Goal: Task Accomplishment & Management: Manage account settings

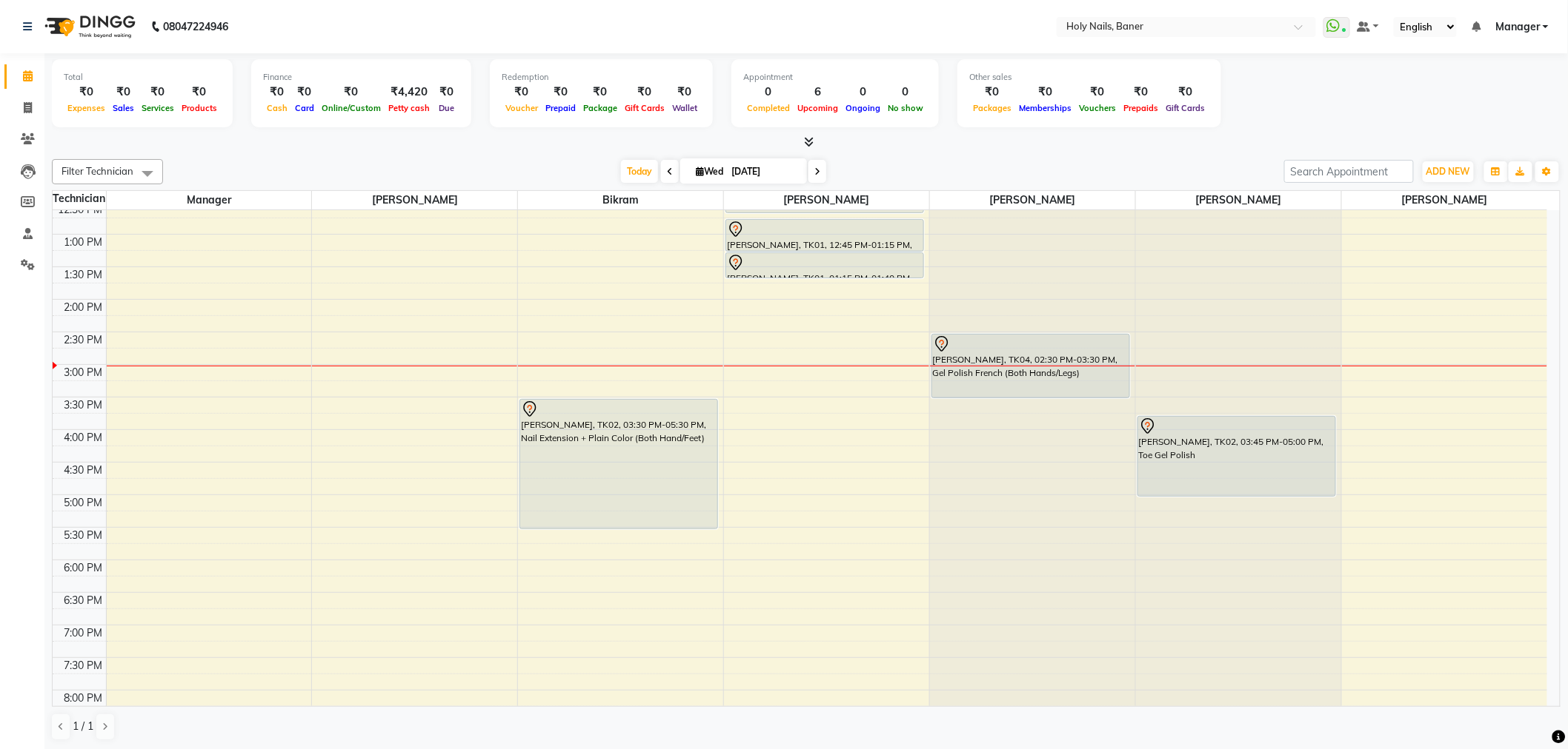
scroll to position [329, 0]
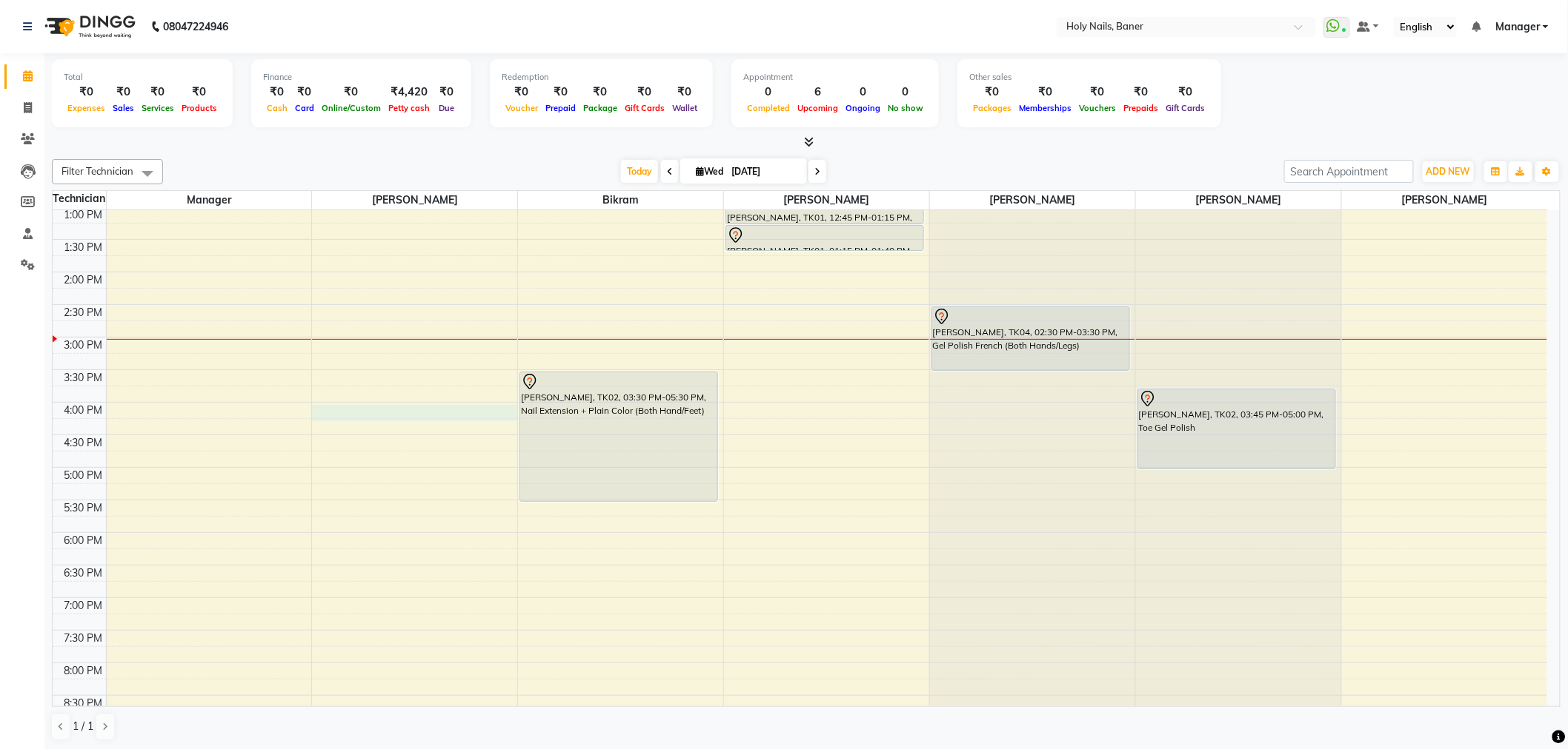
click at [344, 415] on div "8:00 AM 8:30 AM 9:00 AM 9:30 AM 10:00 AM 10:30 AM 11:00 AM 11:30 AM 12:00 PM 12…" at bounding box center [800, 337] width 1495 height 911
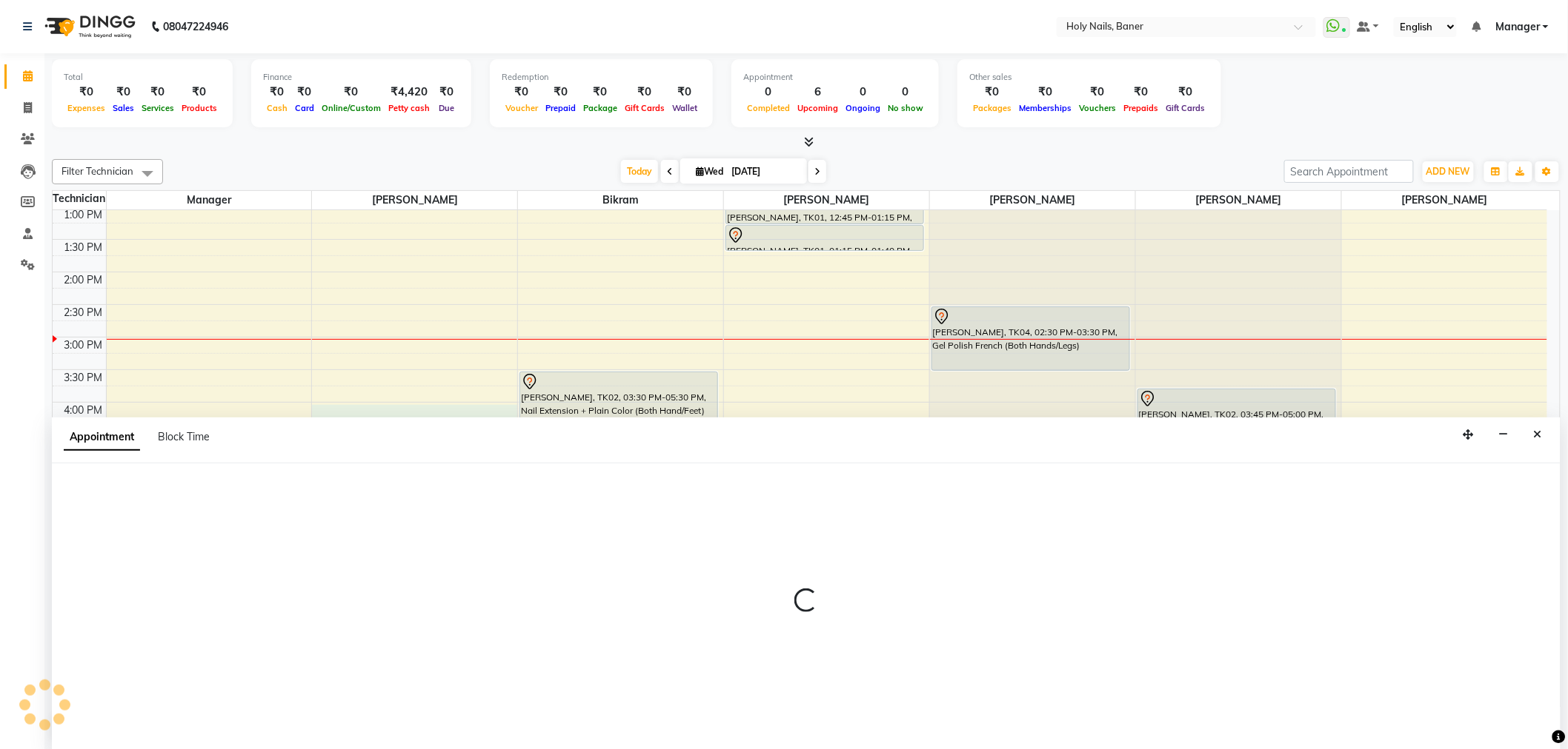
scroll to position [1, 0]
select select "36616"
select select "960"
select select "tentative"
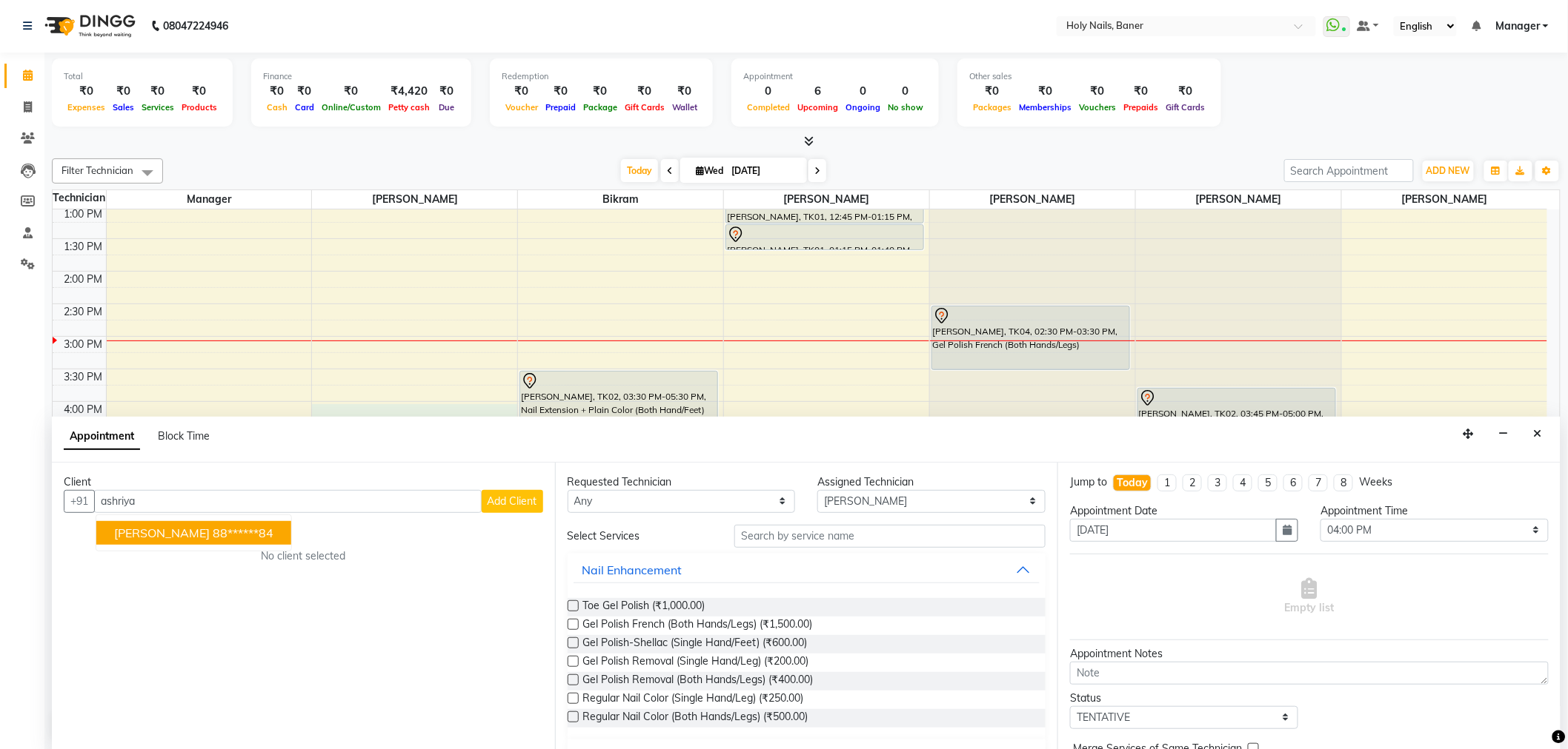
click at [223, 522] on button "Ashriya Mhalas 88******84" at bounding box center [194, 533] width 195 height 24
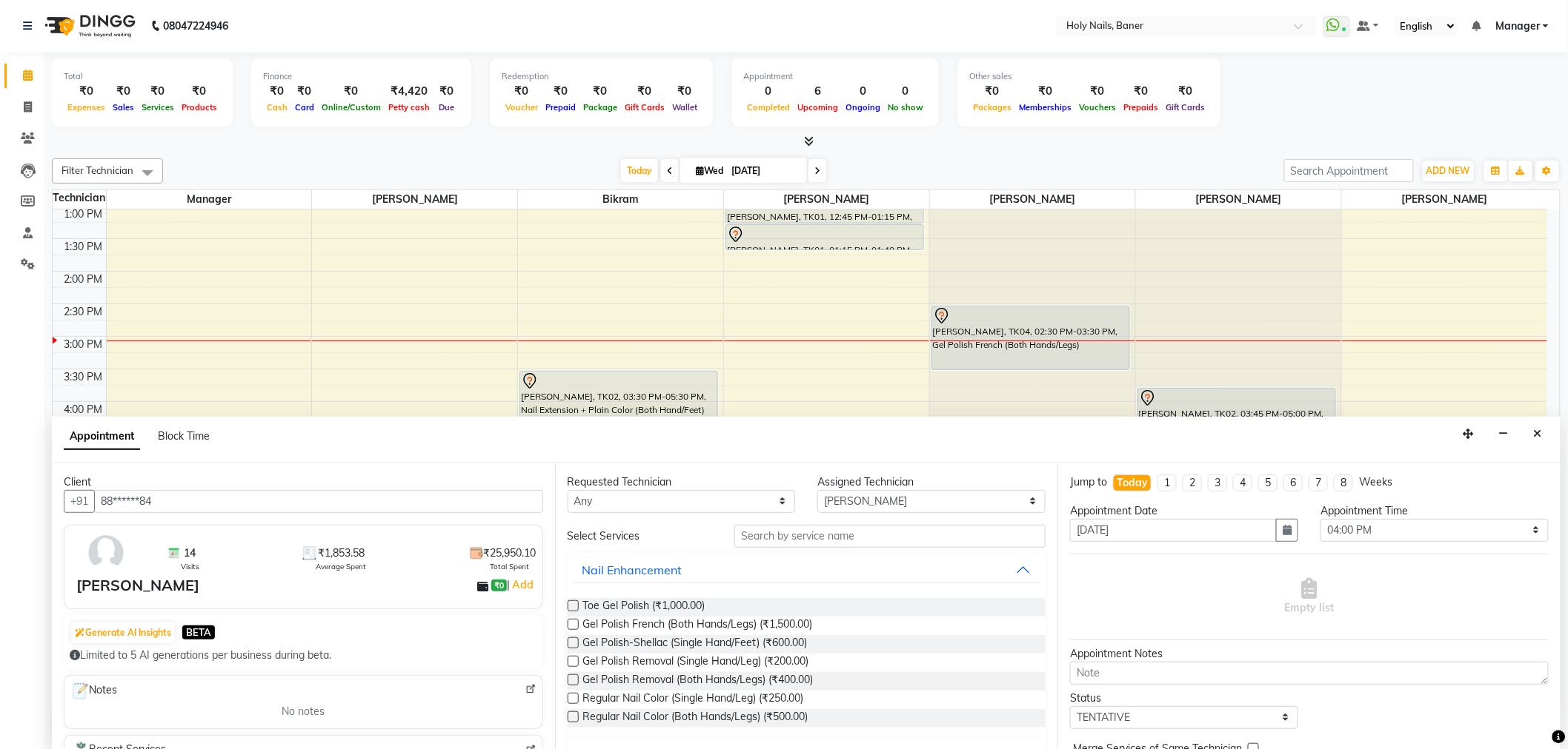
type input "88******84"
click at [827, 535] on input "text" at bounding box center [890, 536] width 311 height 23
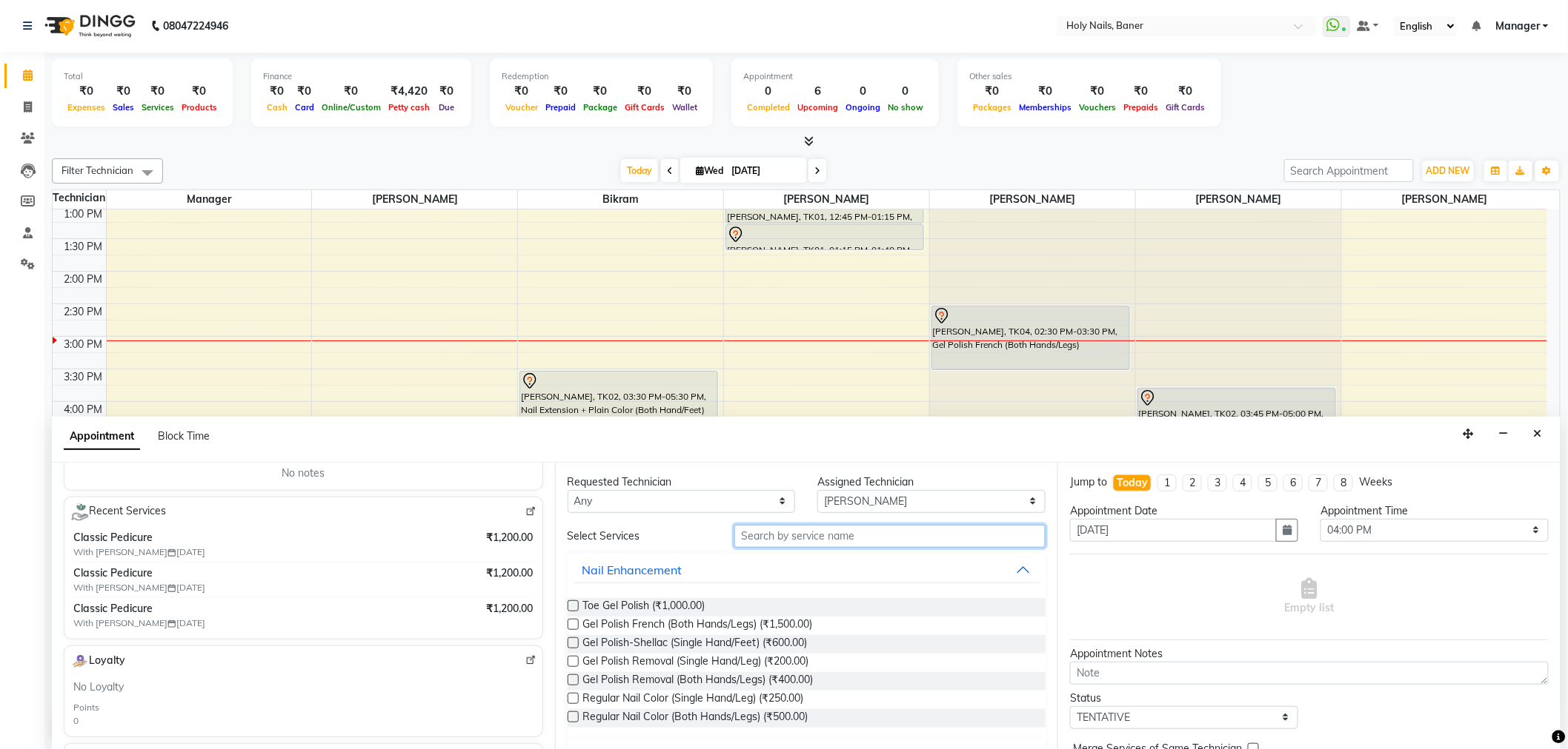
scroll to position [247, 0]
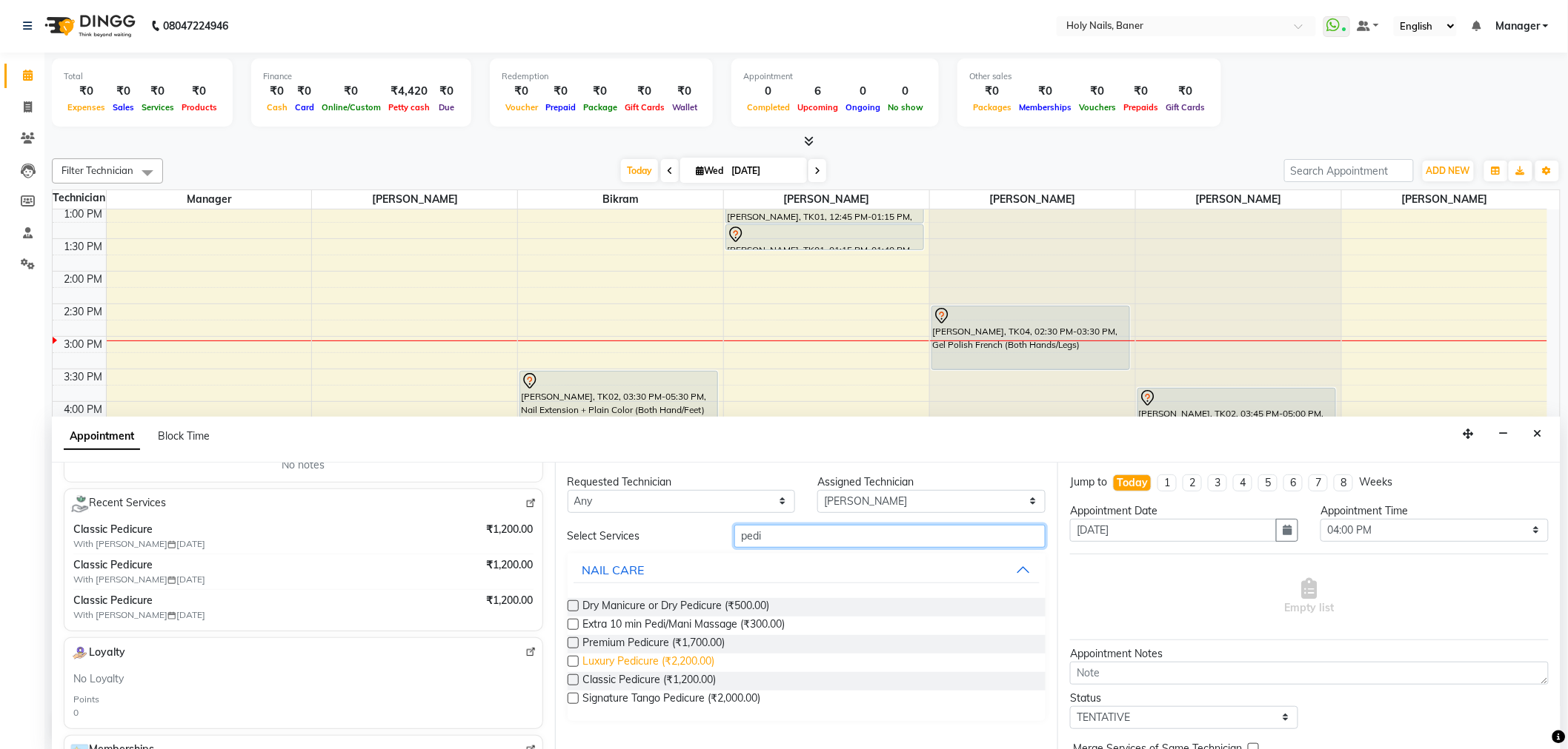
type input "pedi"
click at [645, 670] on span "Luxury Pedicure (₹2,200.00)" at bounding box center [649, 663] width 132 height 19
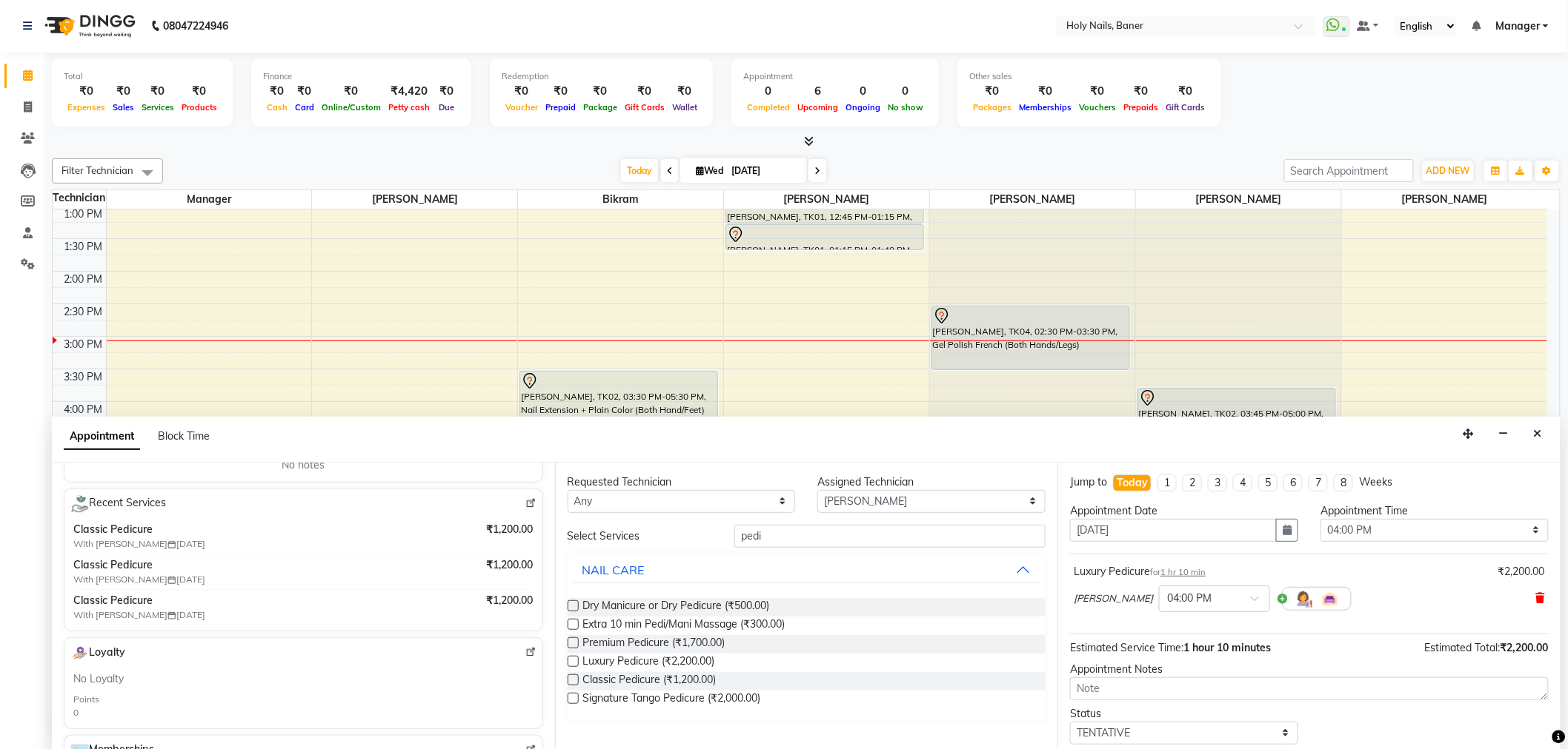
click at [1536, 593] on span at bounding box center [1541, 598] width 9 height 16
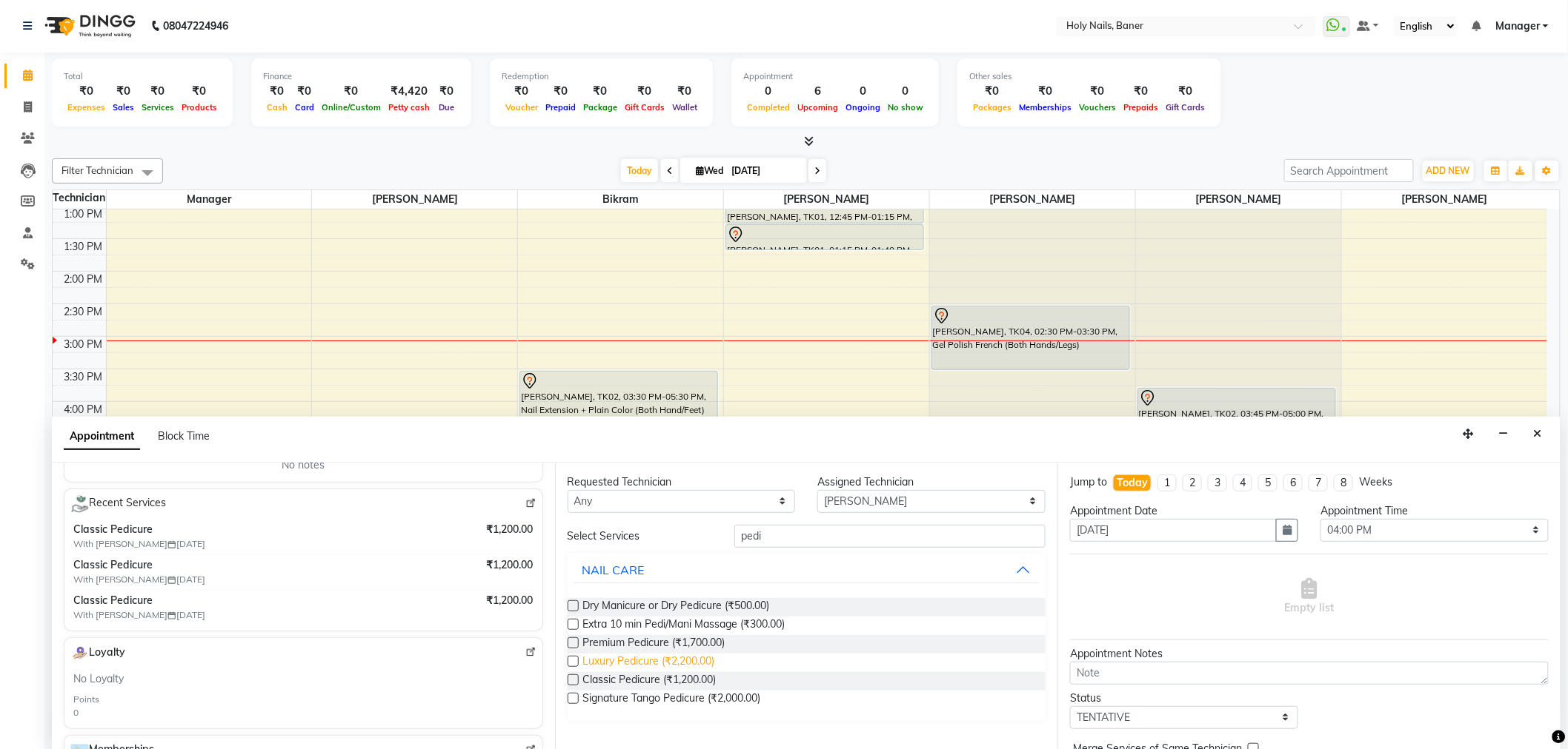
click at [653, 667] on span "Luxury Pedicure (₹2,200.00)" at bounding box center [649, 663] width 132 height 19
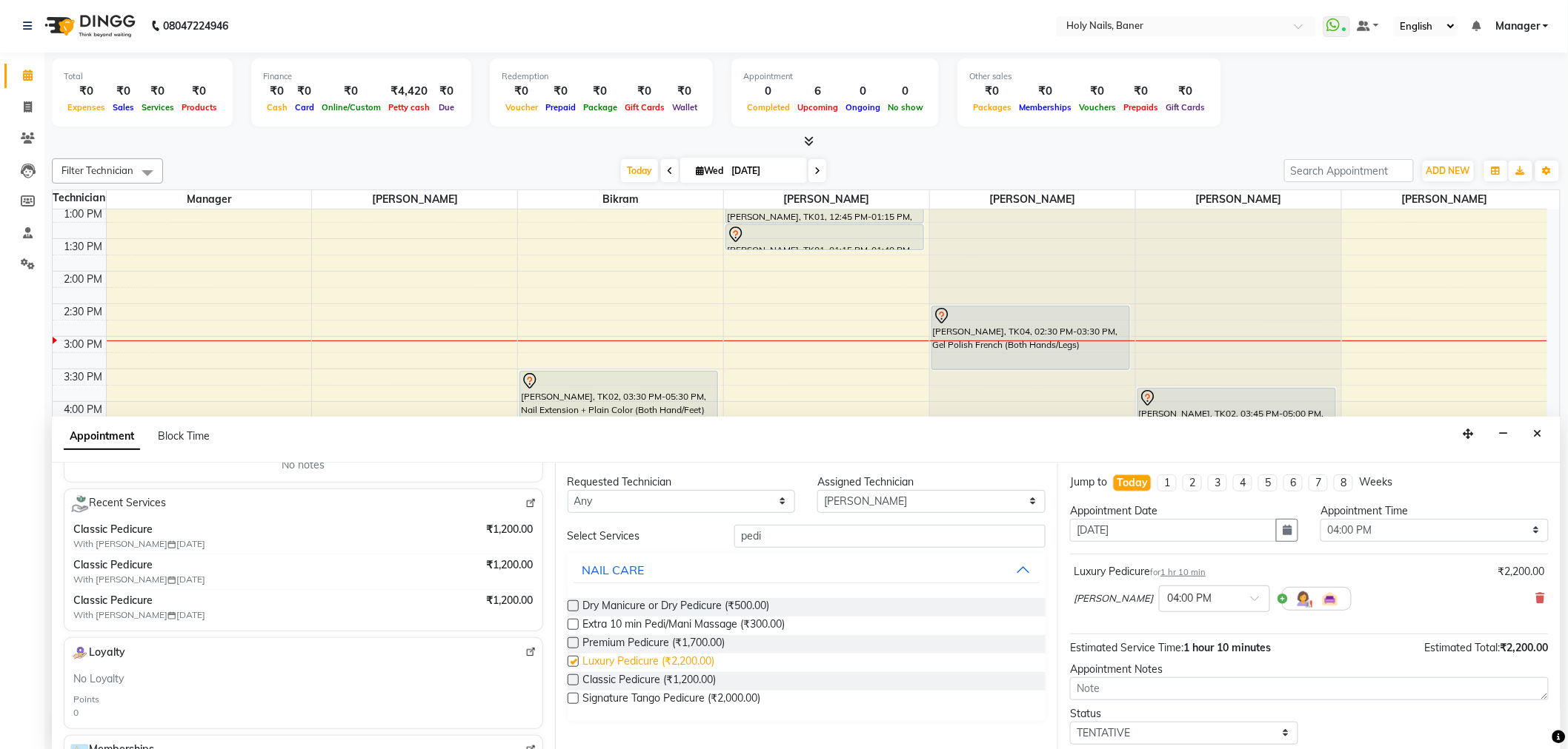
checkbox input "false"
click at [1523, 595] on div "Kamlesh × 04:00 PM" at bounding box center [1309, 599] width 471 height 39
click at [665, 677] on span "Classic Pedicure (₹1,200.00)" at bounding box center [650, 682] width 134 height 19
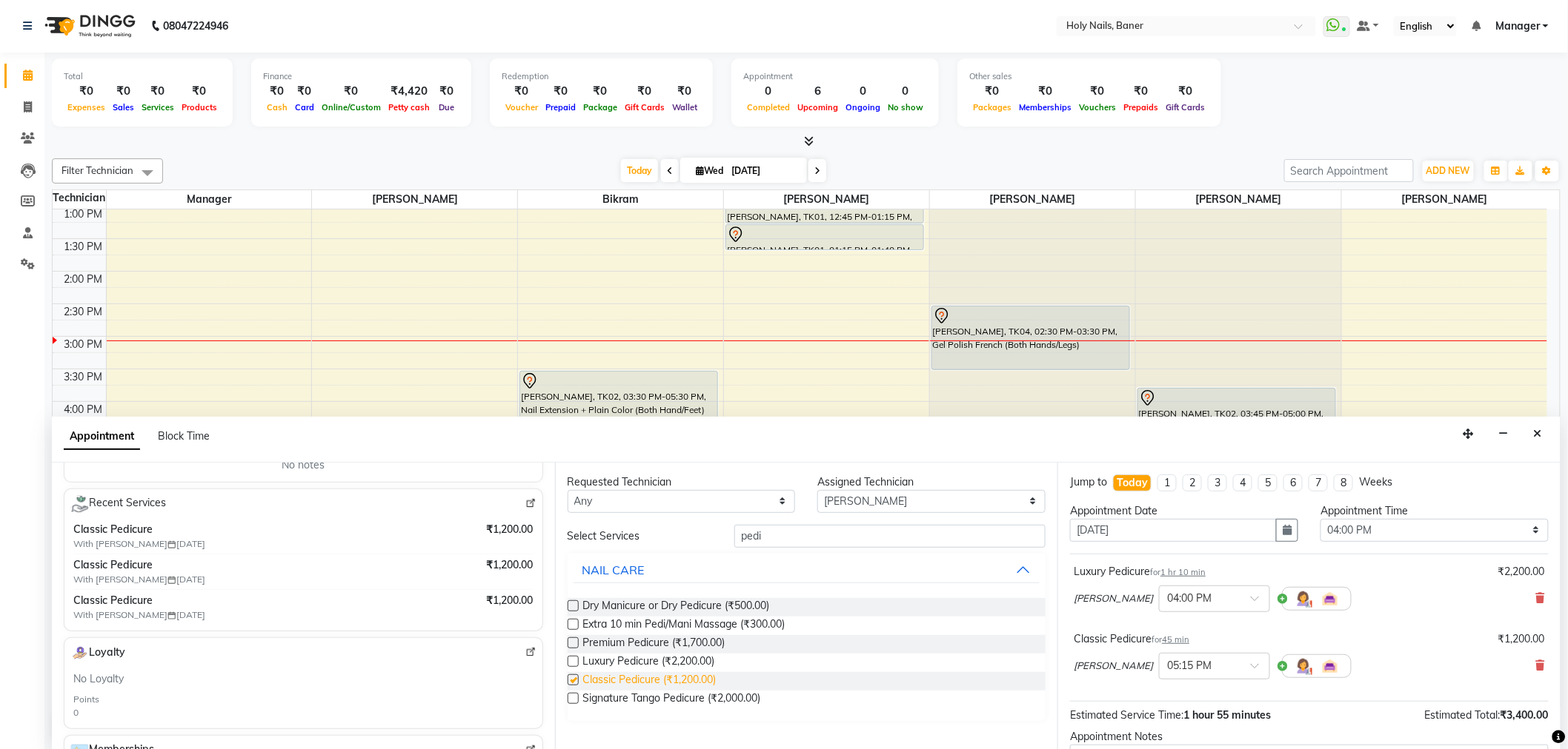
checkbox input "false"
click at [1536, 597] on icon at bounding box center [1541, 598] width 9 height 10
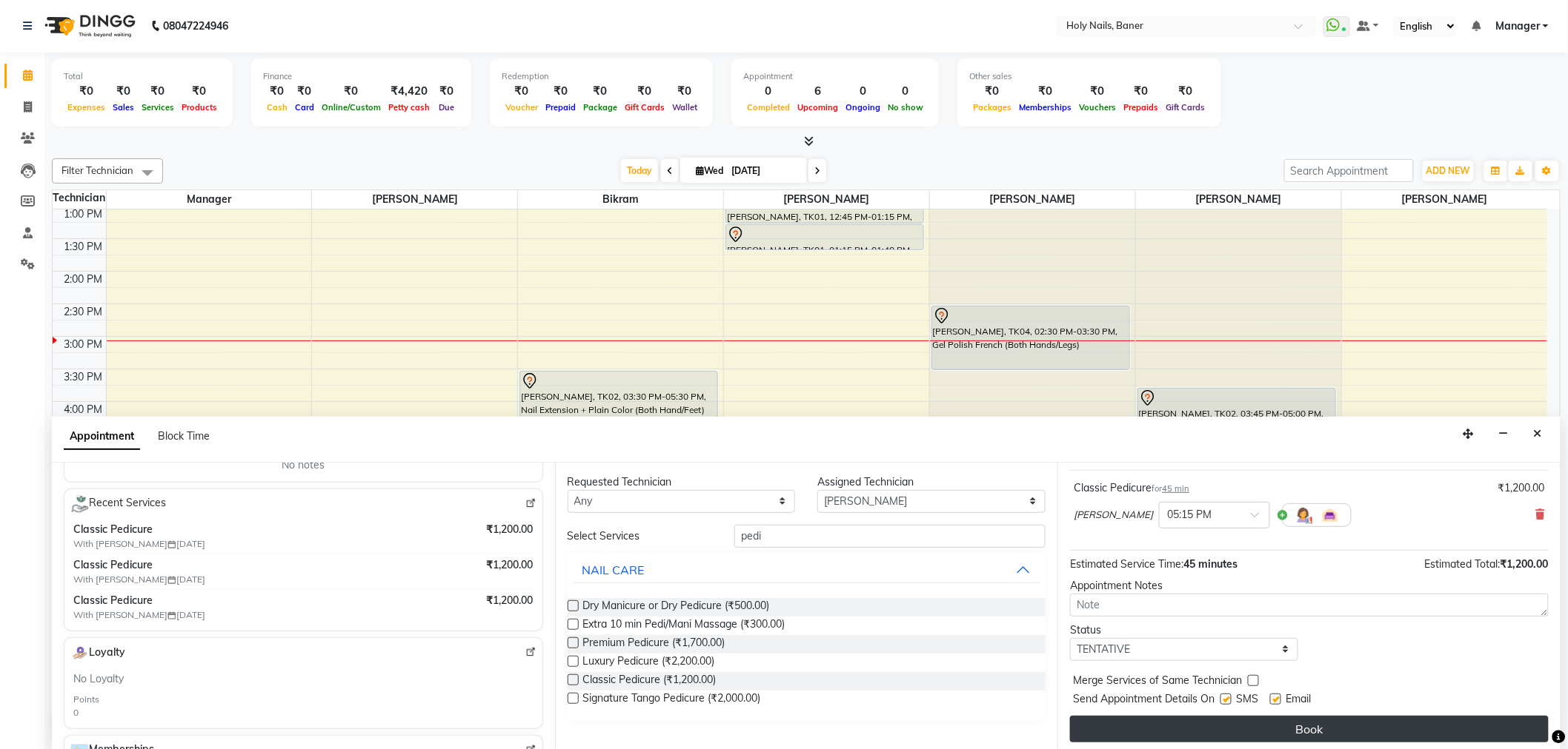
scroll to position [88, 0]
click at [1312, 728] on button "Book" at bounding box center [1309, 726] width 479 height 27
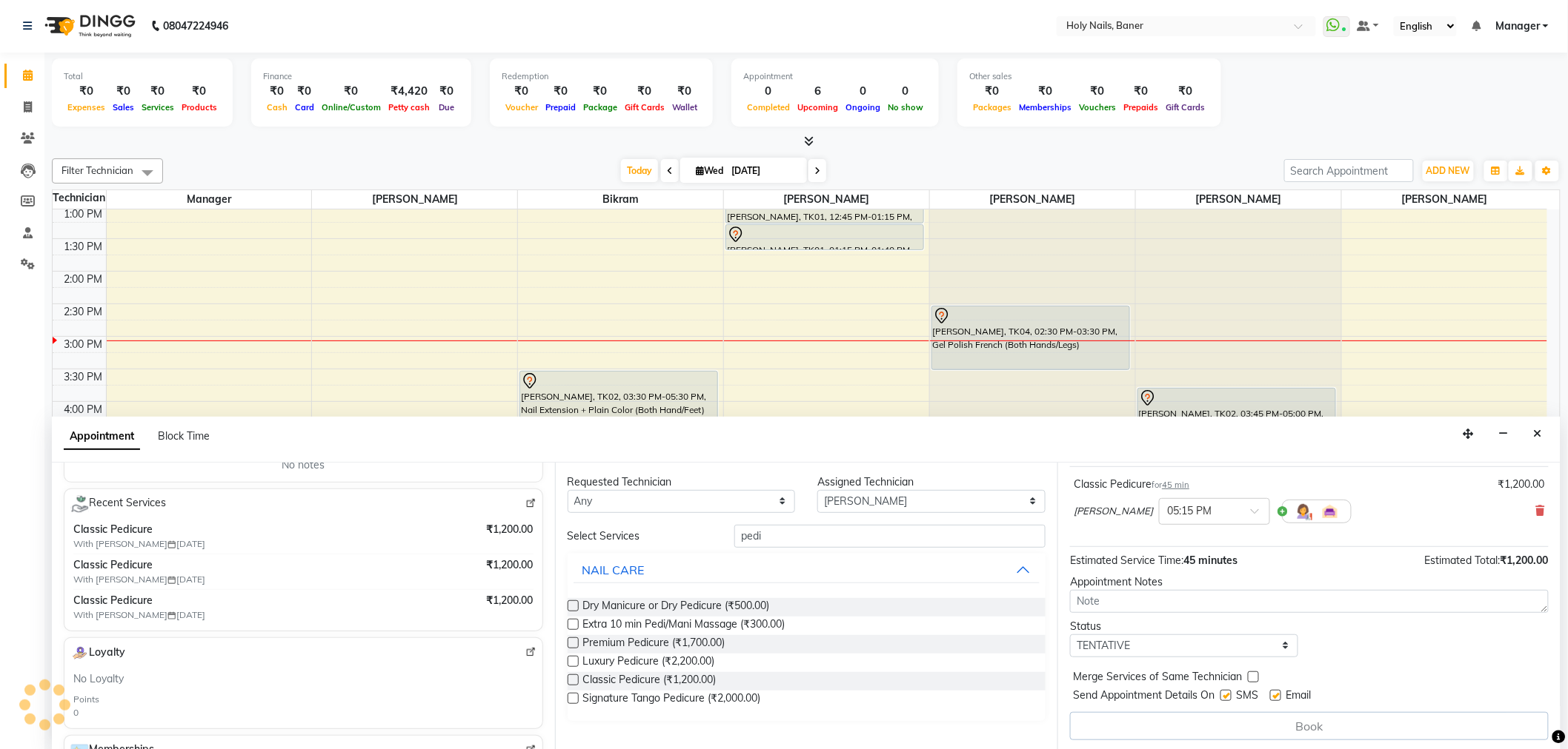
scroll to position [0, 0]
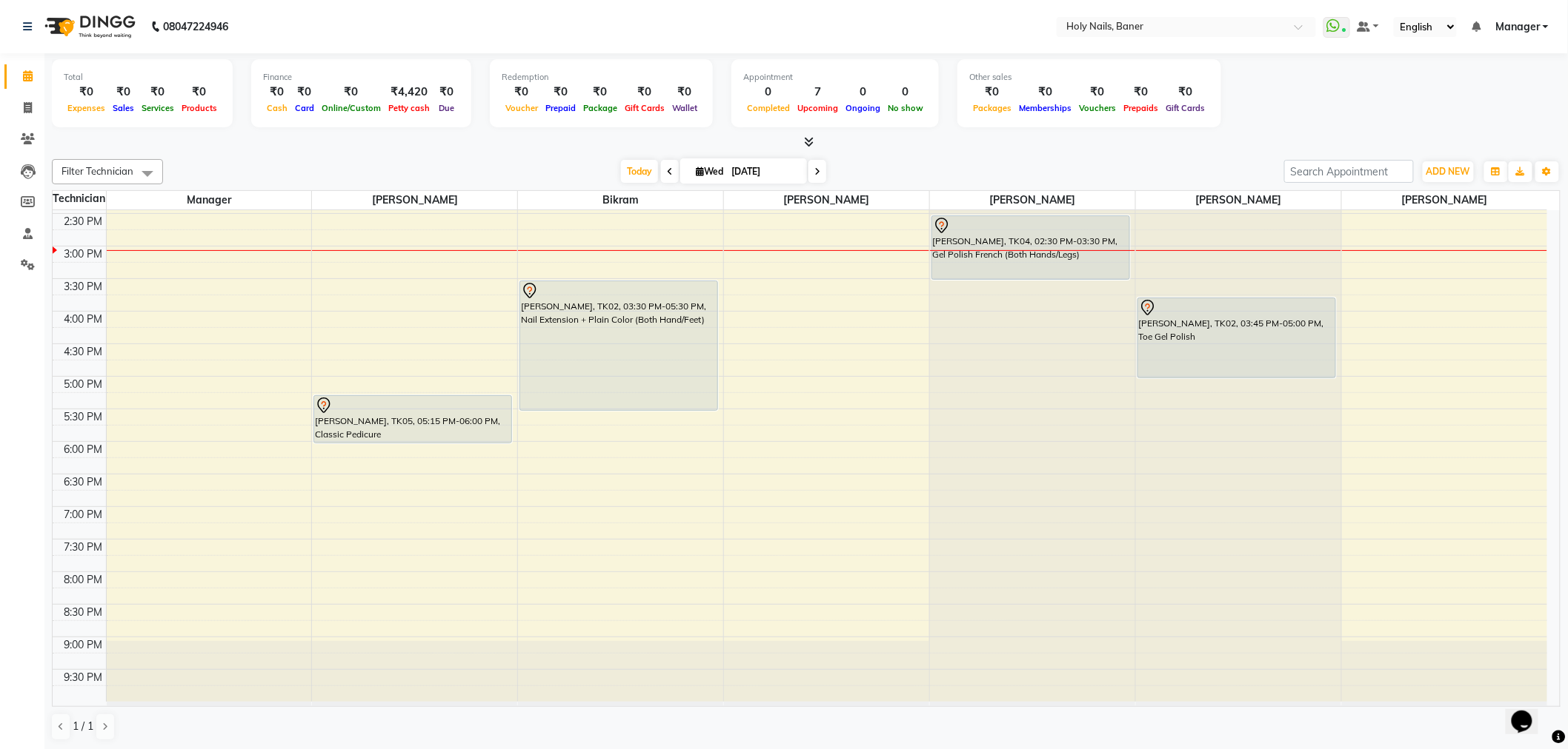
scroll to position [1, 0]
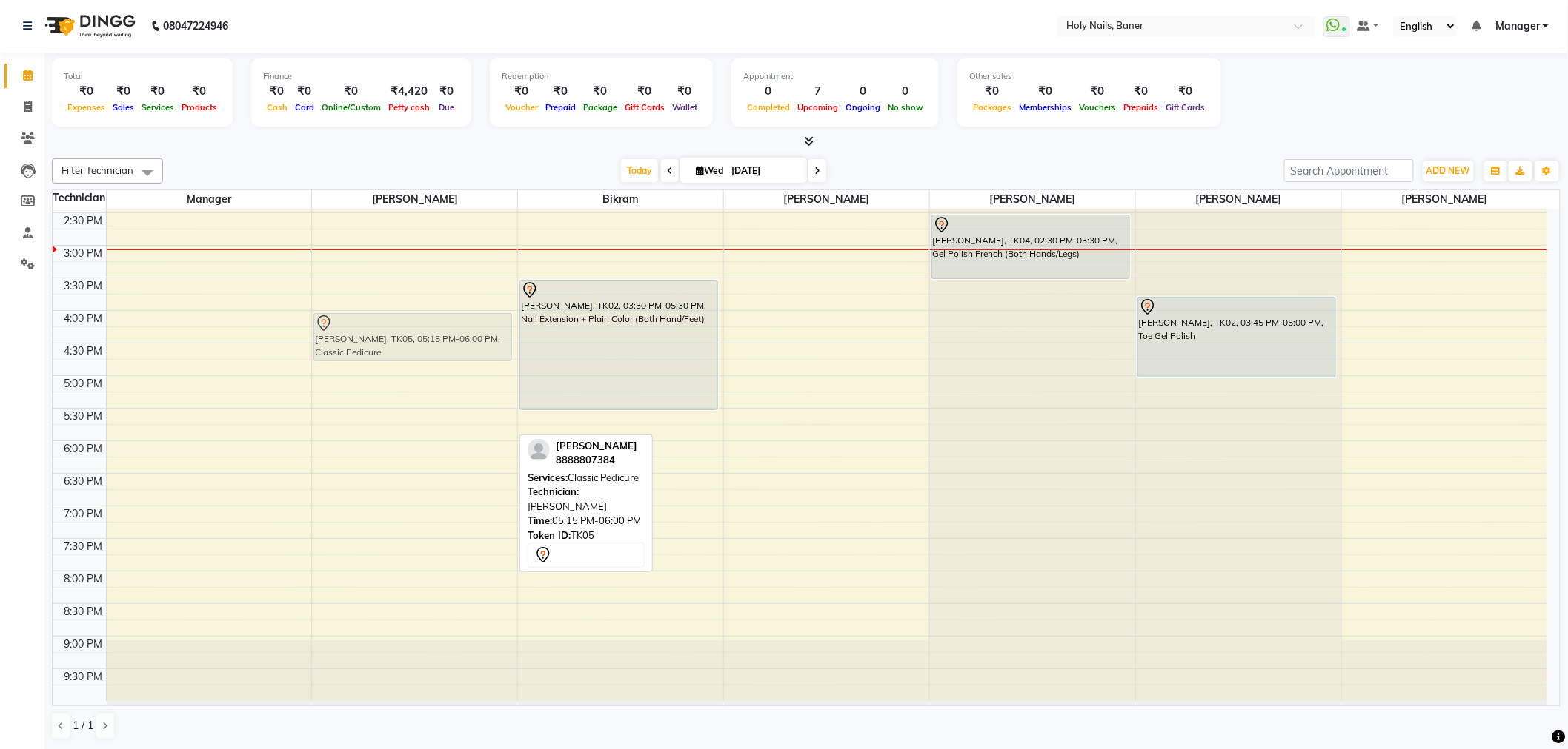
drag, startPoint x: 413, startPoint y: 416, endPoint x: 410, endPoint y: 331, distance: 85.1
click at [410, 331] on div "Ashriya Mhalas, TK05, 05:15 PM-06:00 PM, Classic Pedicure Ashriya Mhalas, TK05,…" at bounding box center [414, 245] width 206 height 911
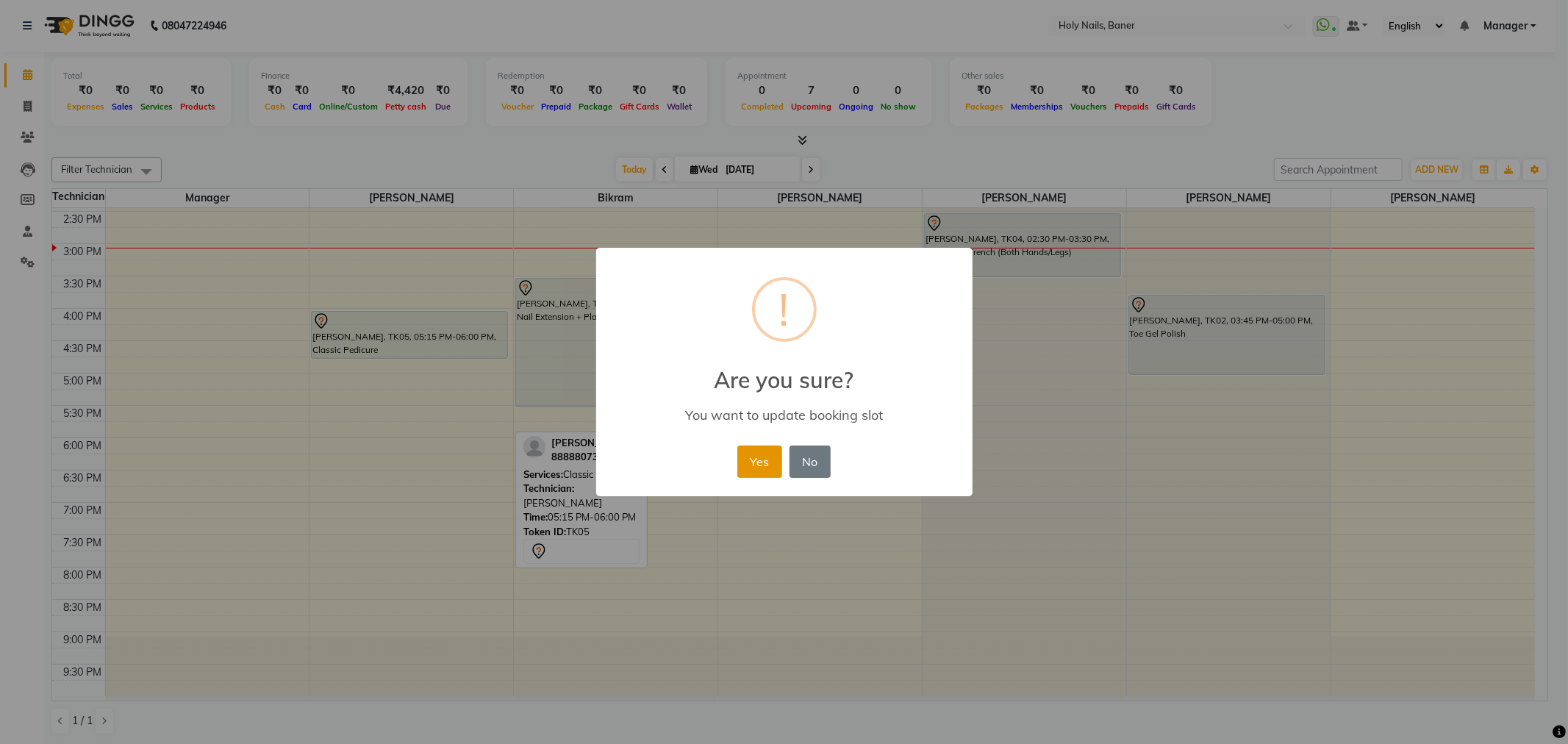
click at [757, 463] on button "Yes" at bounding box center [760, 462] width 45 height 32
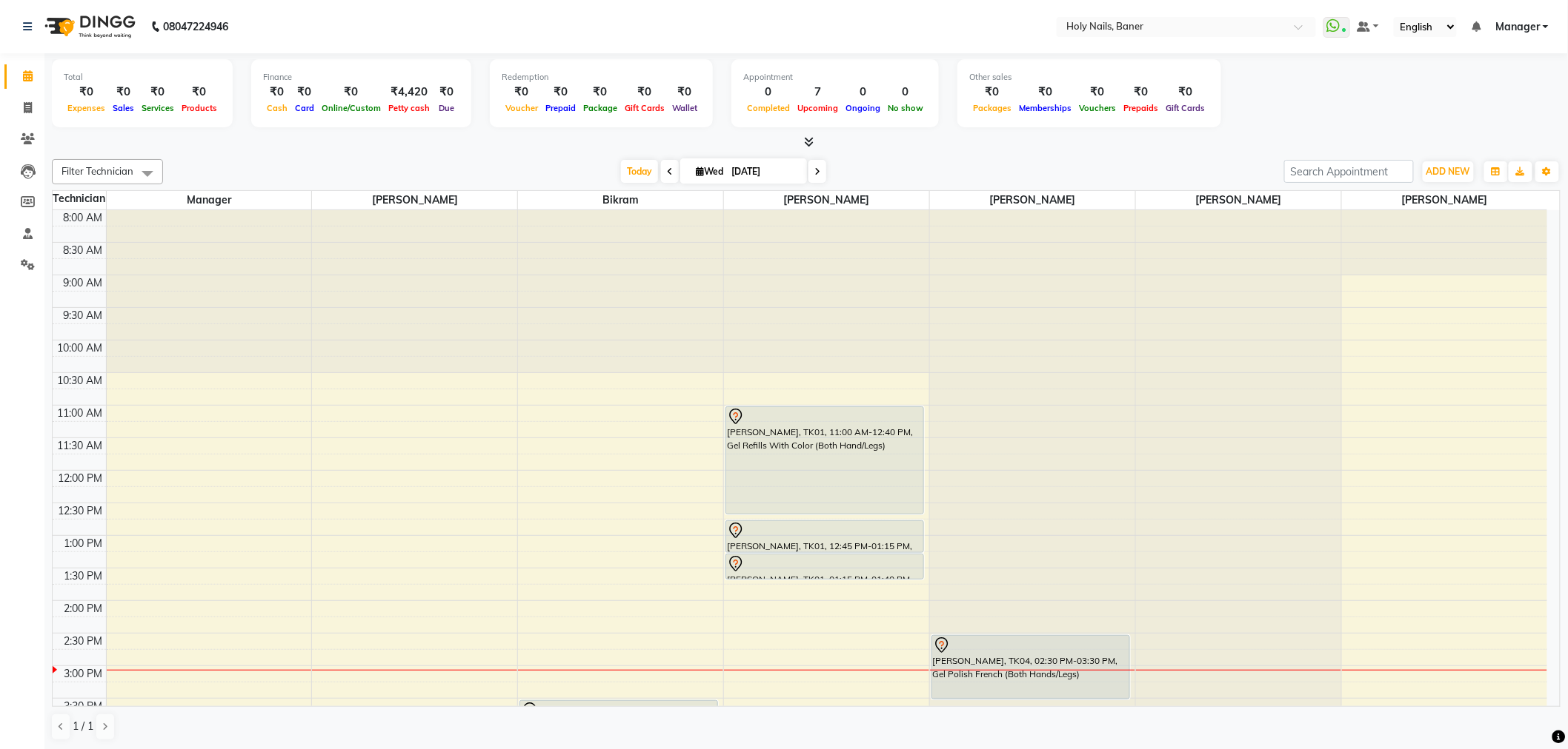
click at [816, 174] on icon at bounding box center [817, 172] width 6 height 9
type input "04-09-2025"
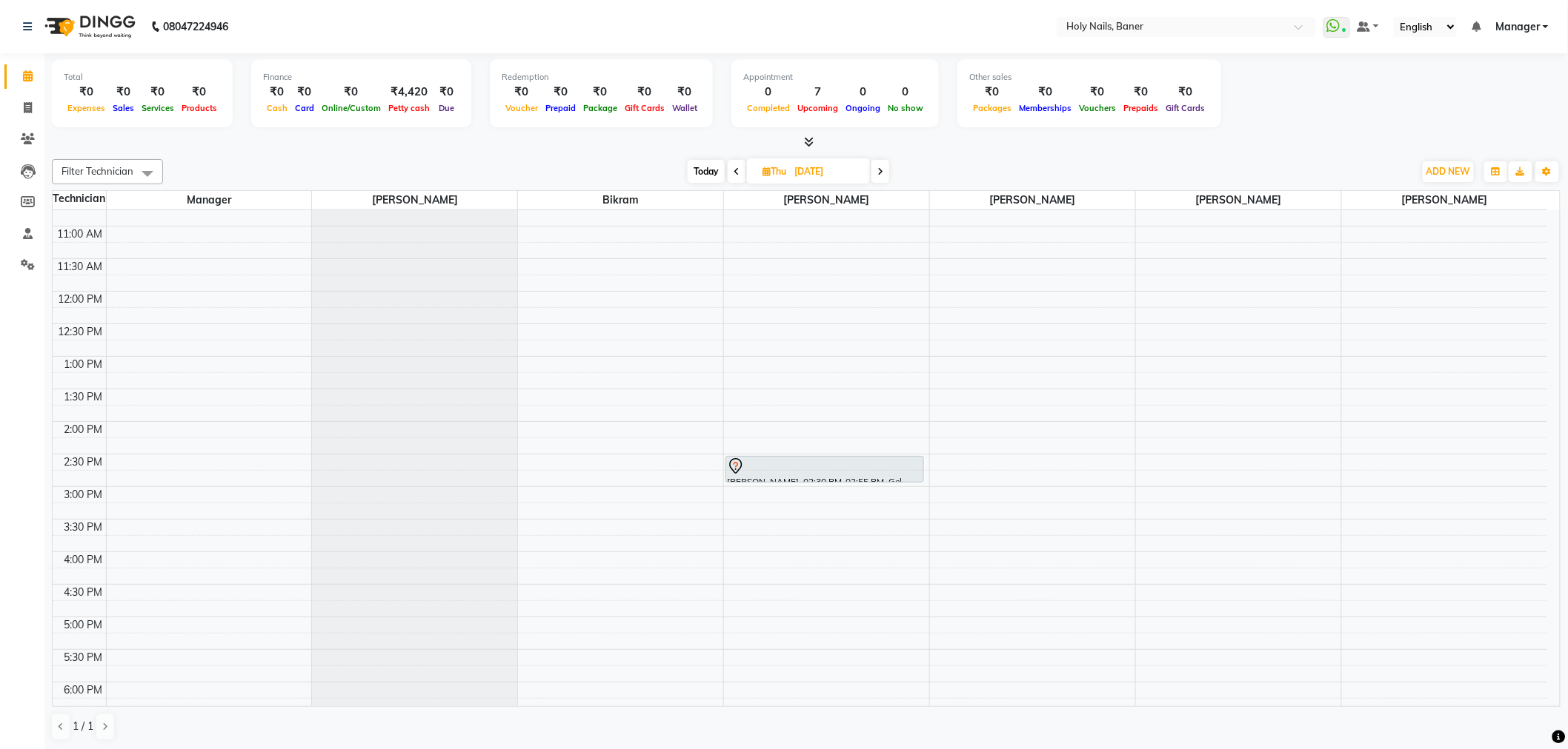
scroll to position [91, 0]
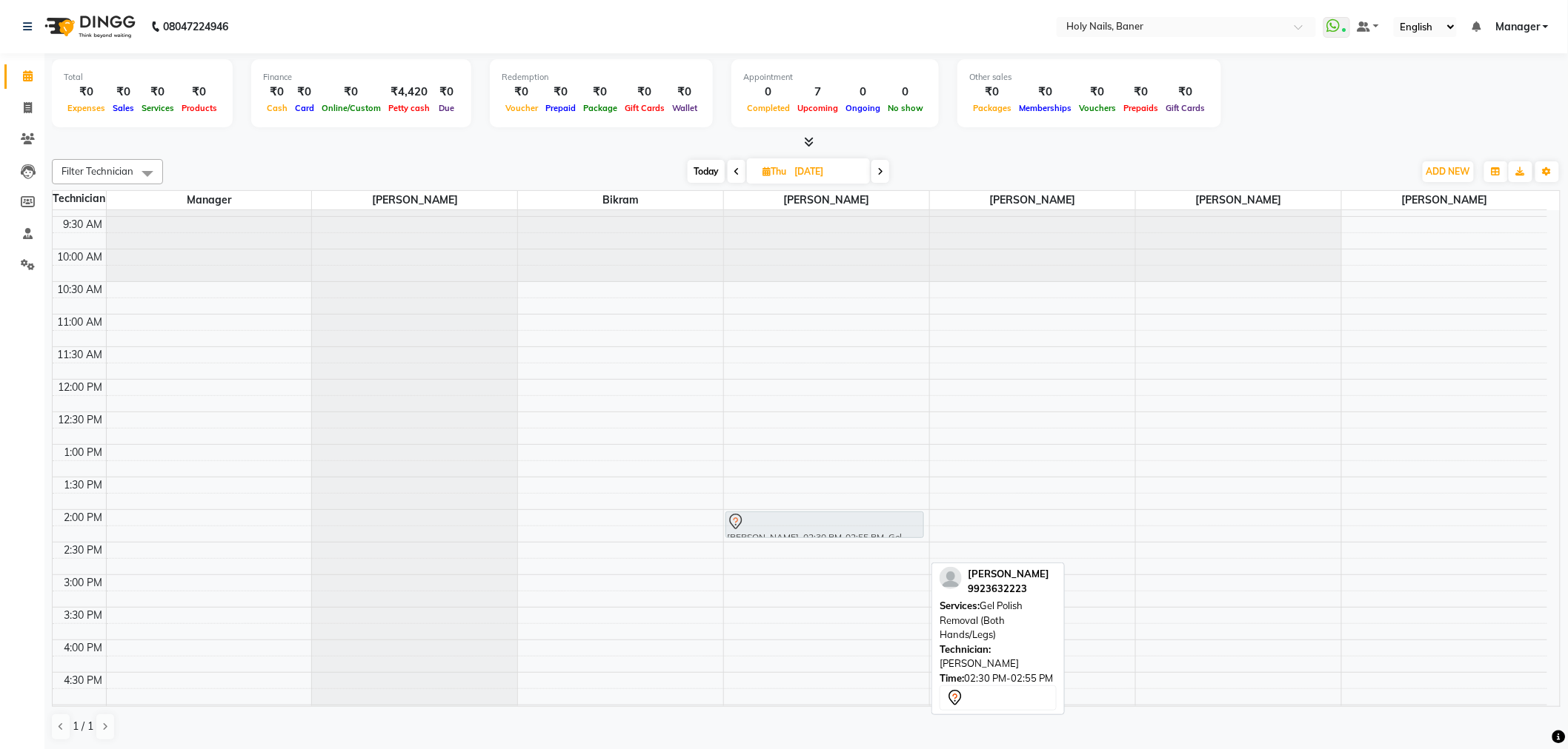
drag, startPoint x: 776, startPoint y: 554, endPoint x: 775, endPoint y: 524, distance: 30.0
click at [775, 524] on div "Shalini Agarwal, 02:30 PM-02:55 PM, Gel Polish Removal (Both Hands/Legs) Shalin…" at bounding box center [827, 575] width 206 height 911
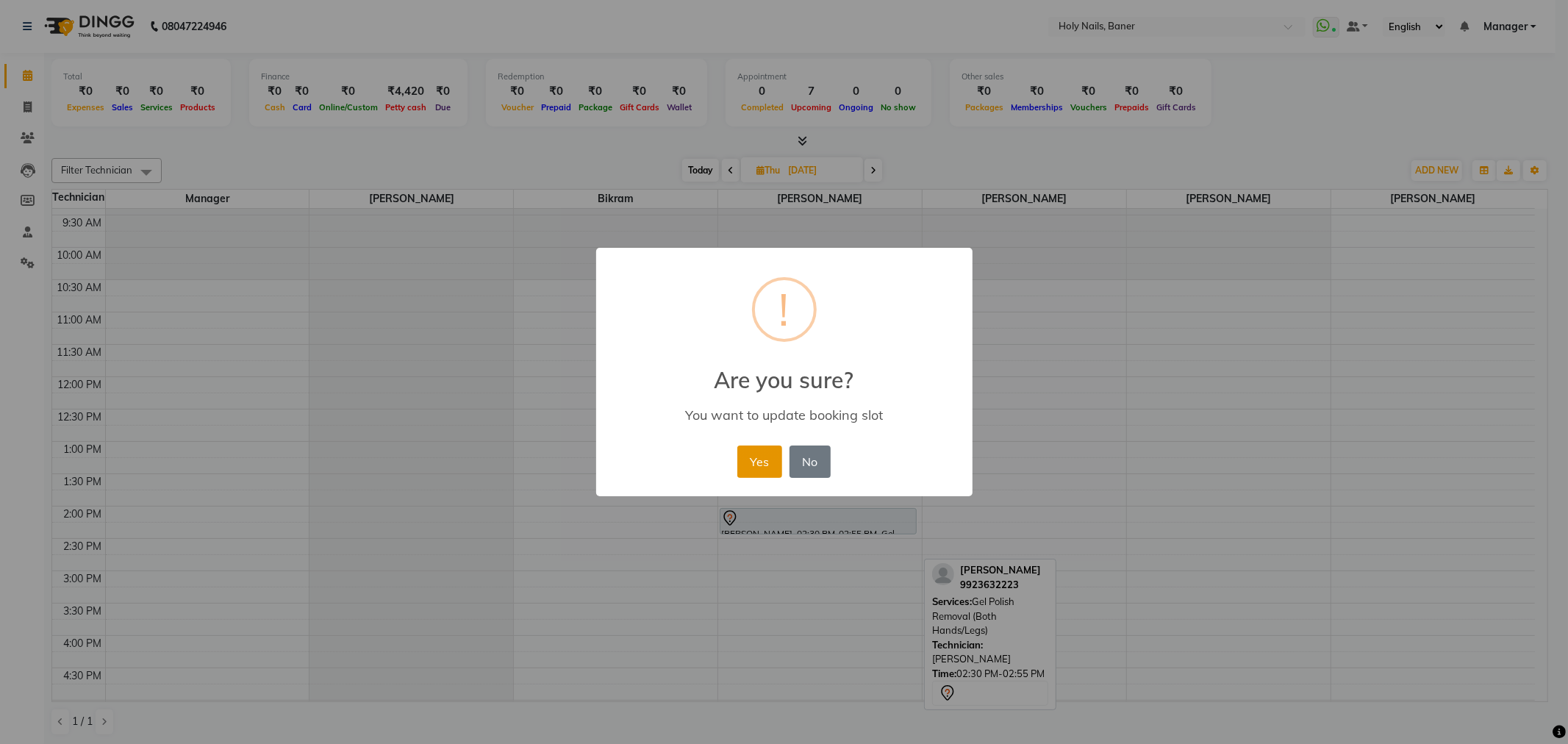
click at [765, 457] on button "Yes" at bounding box center [760, 462] width 45 height 32
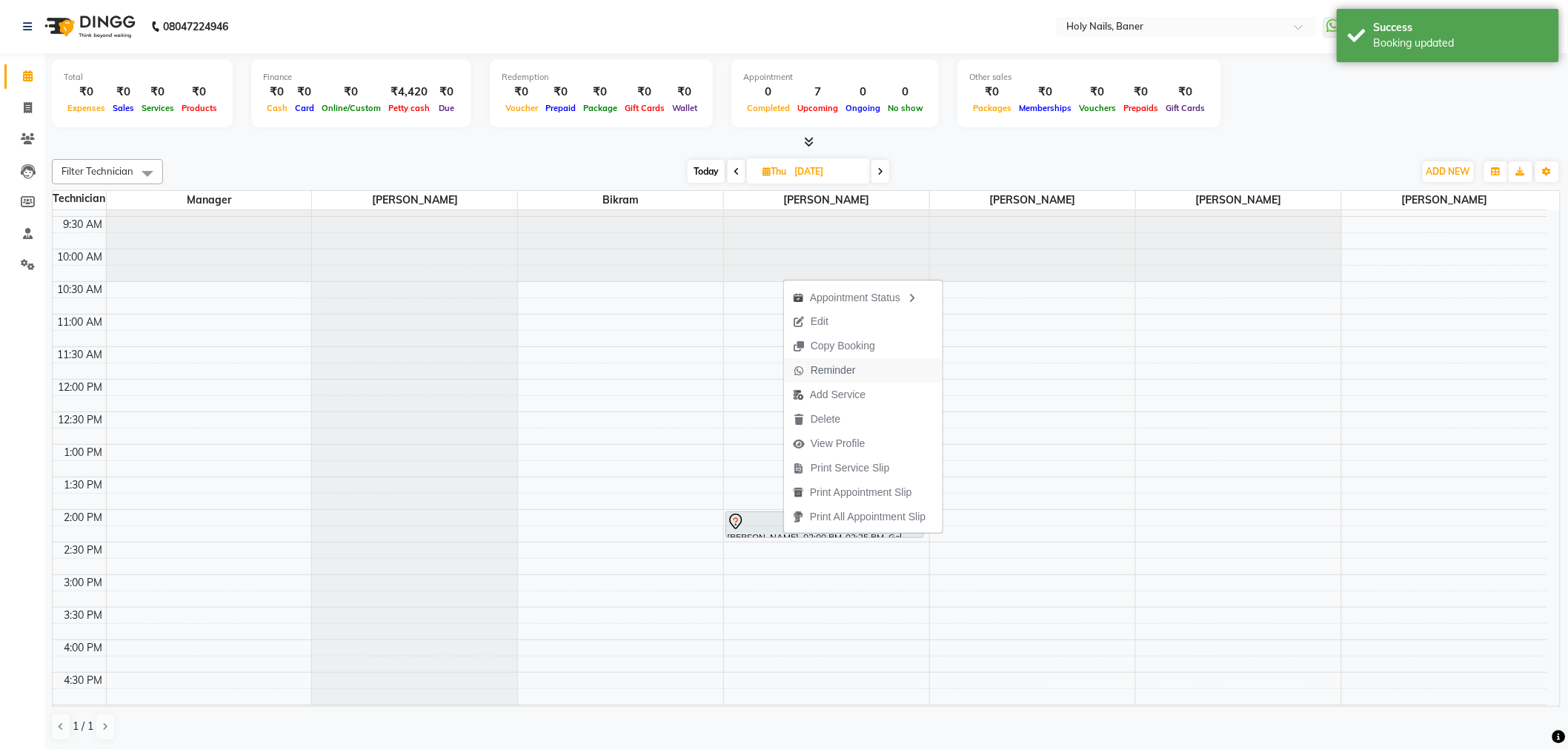
click at [843, 364] on span "Reminder" at bounding box center [833, 370] width 45 height 16
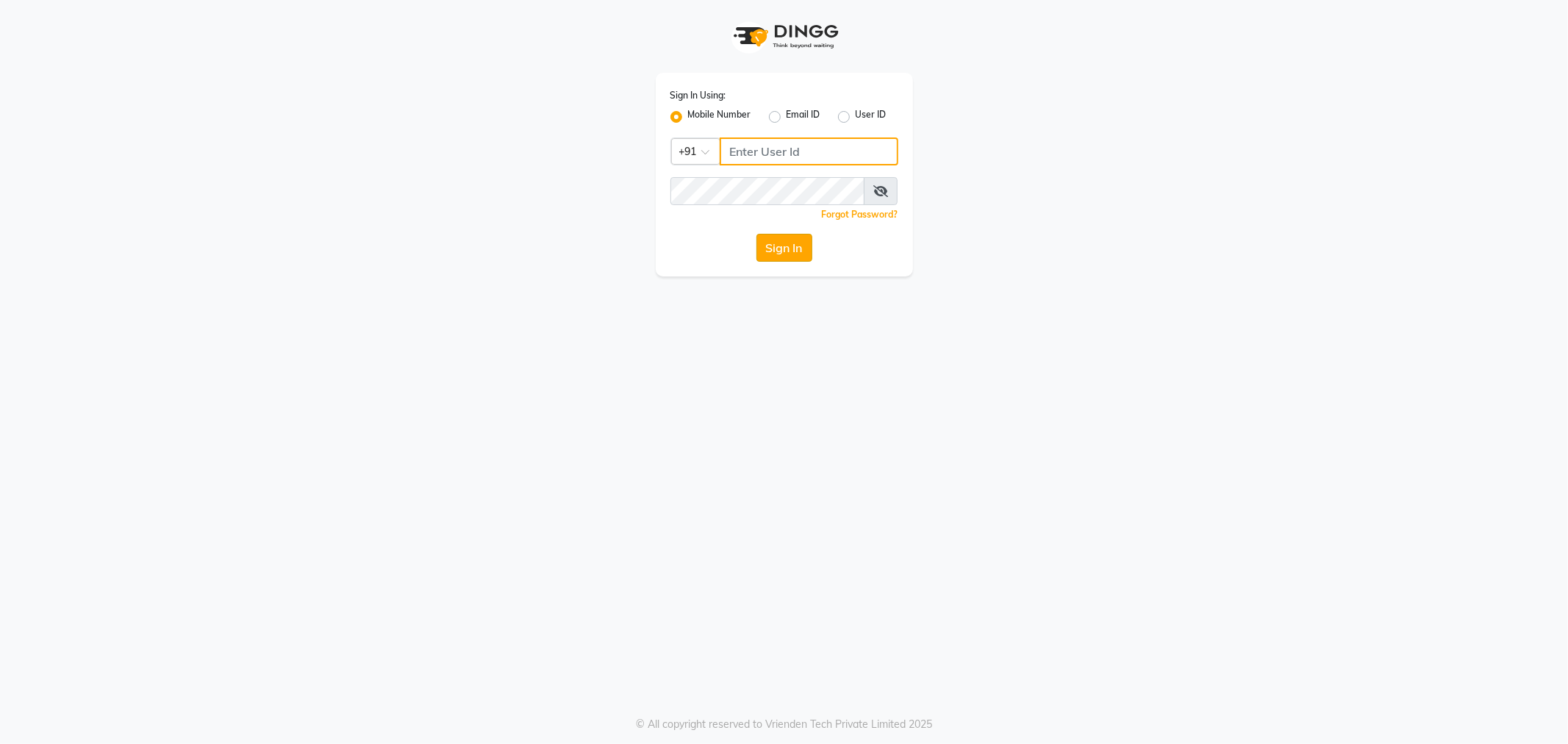
type input "9764841717"
click at [801, 246] on button "Sign In" at bounding box center [784, 248] width 56 height 28
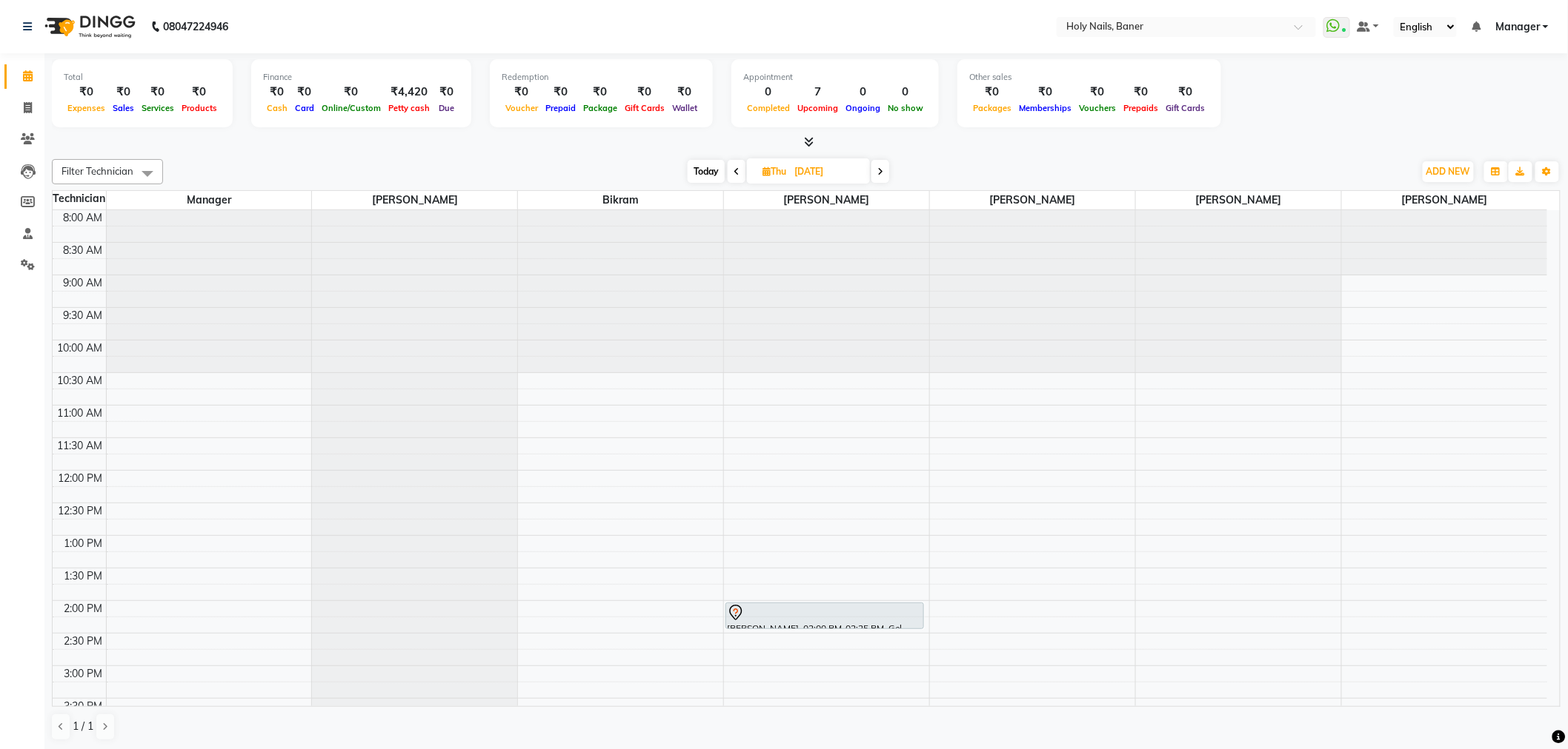
click at [710, 171] on span "Today" at bounding box center [706, 171] width 37 height 23
type input "[DATE]"
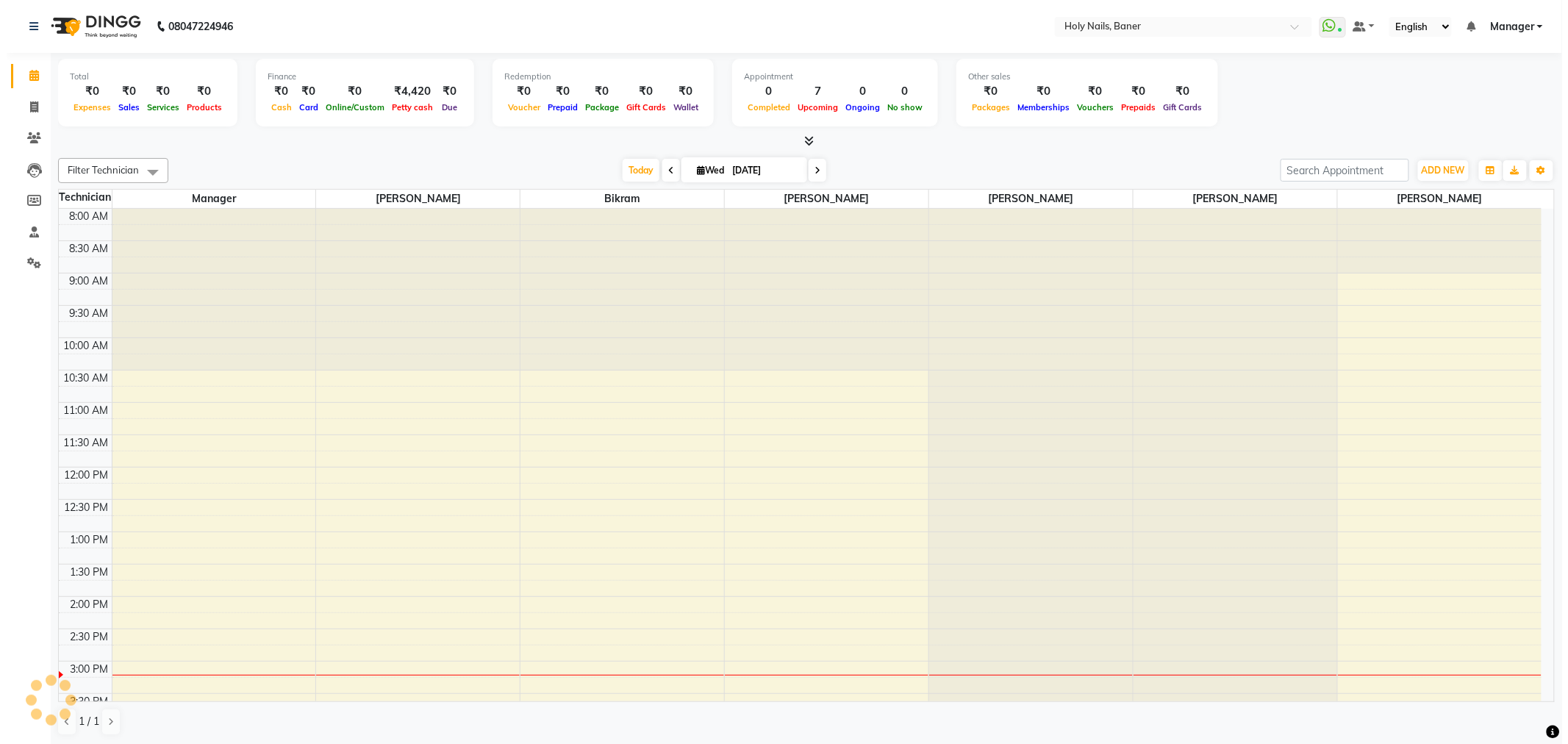
scroll to position [417, 0]
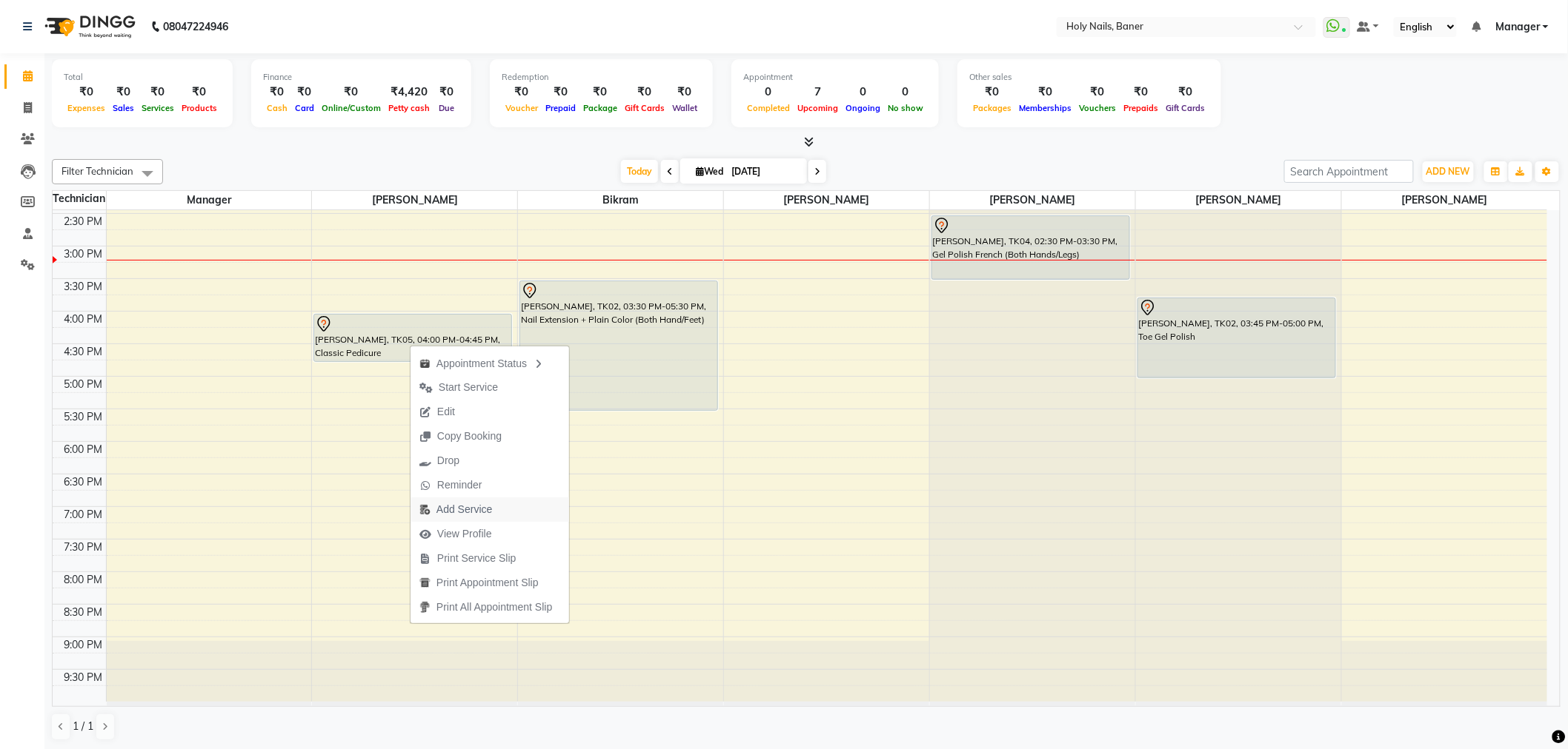
click at [471, 507] on span "Add Service" at bounding box center [464, 509] width 56 height 16
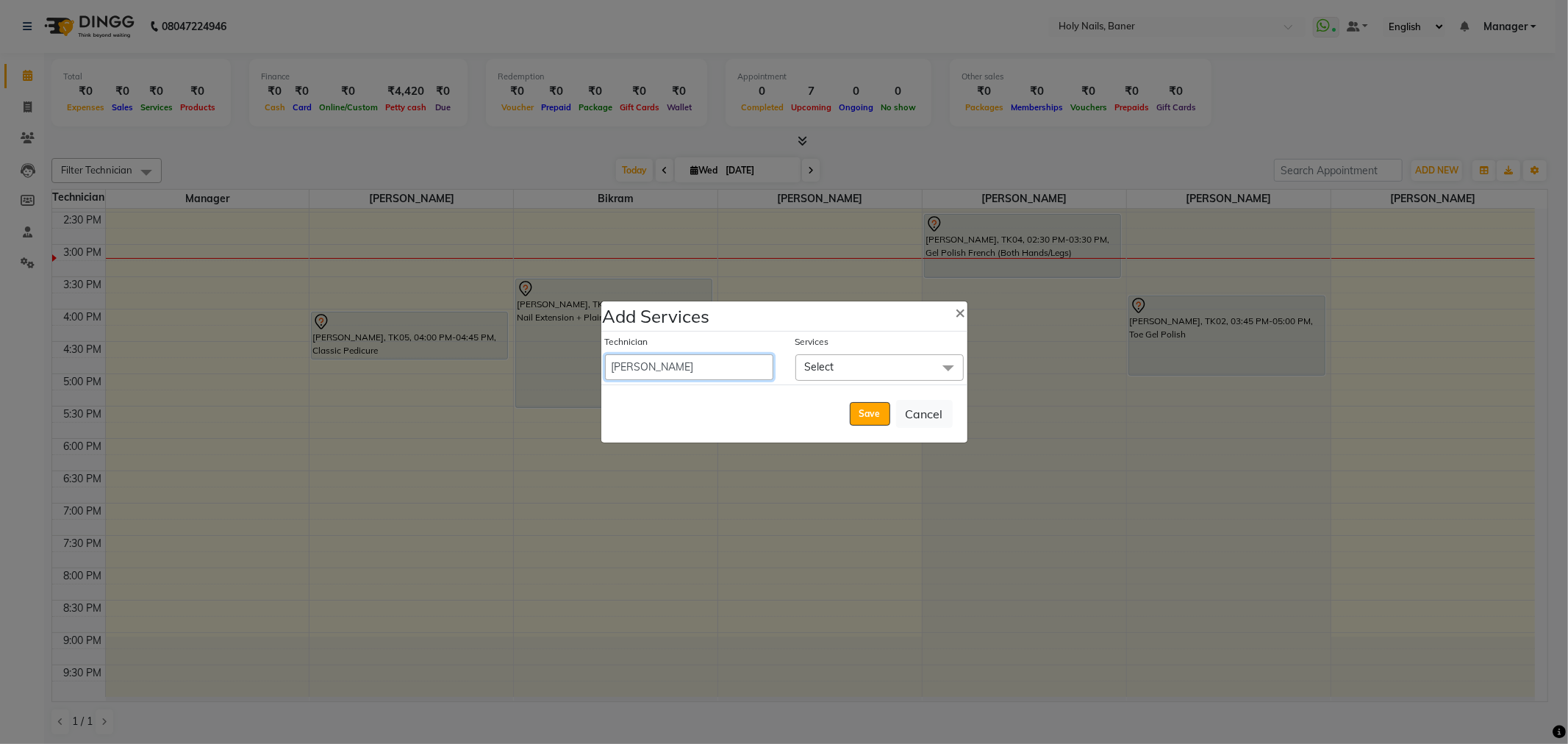
click at [738, 365] on select "Bijoy Bikram Kamlesh Manager Sidhant Suchitra Vishwajeet" at bounding box center [689, 367] width 169 height 26
select select "36620"
click at [605, 354] on select "Bijoy Bikram Kamlesh Manager Sidhant Suchitra Vishwajeet" at bounding box center [689, 367] width 169 height 26
select select "1005"
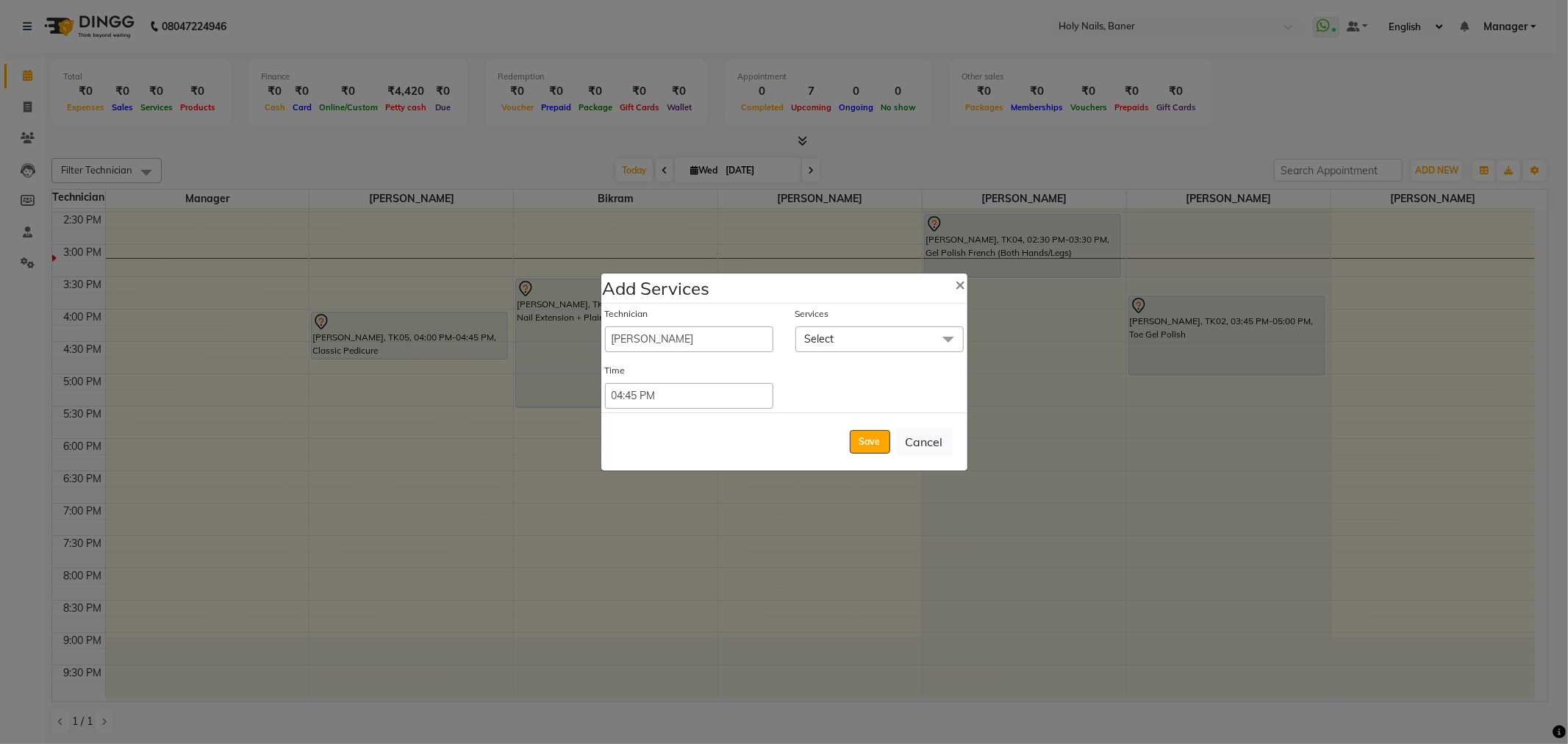
click at [857, 335] on span "Select" at bounding box center [879, 339] width 169 height 26
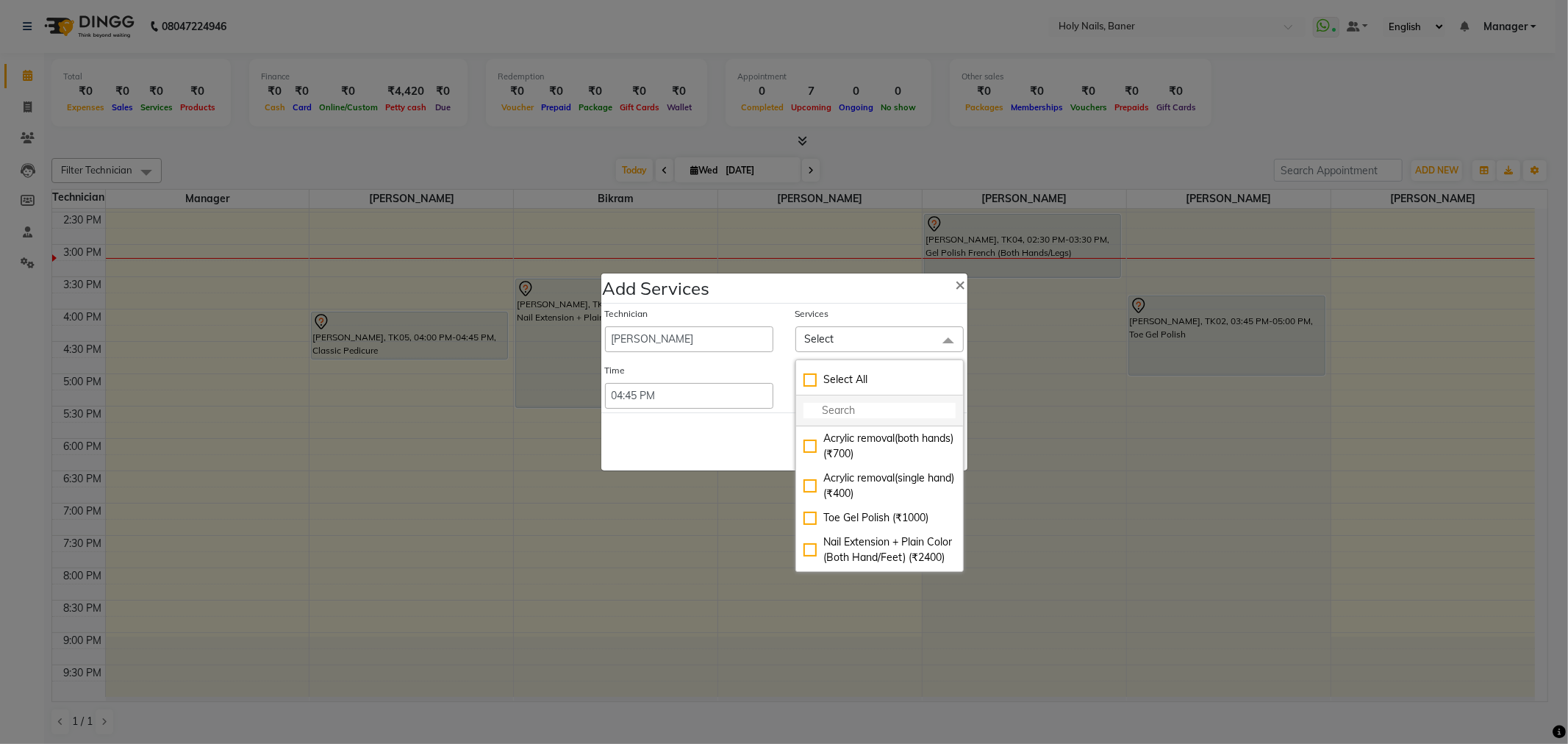
click at [844, 407] on input "multiselect-search" at bounding box center [879, 410] width 152 height 15
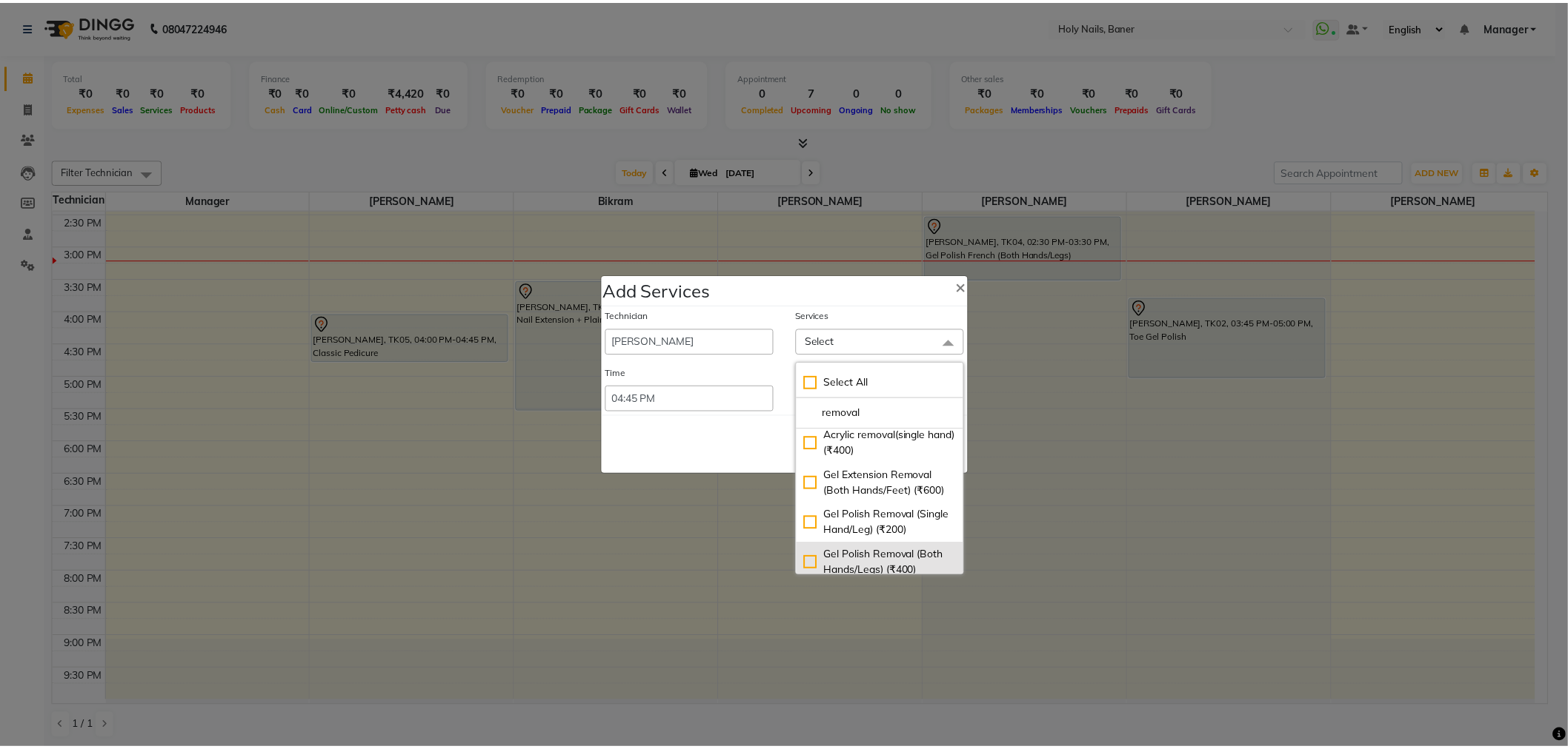
scroll to position [82, 0]
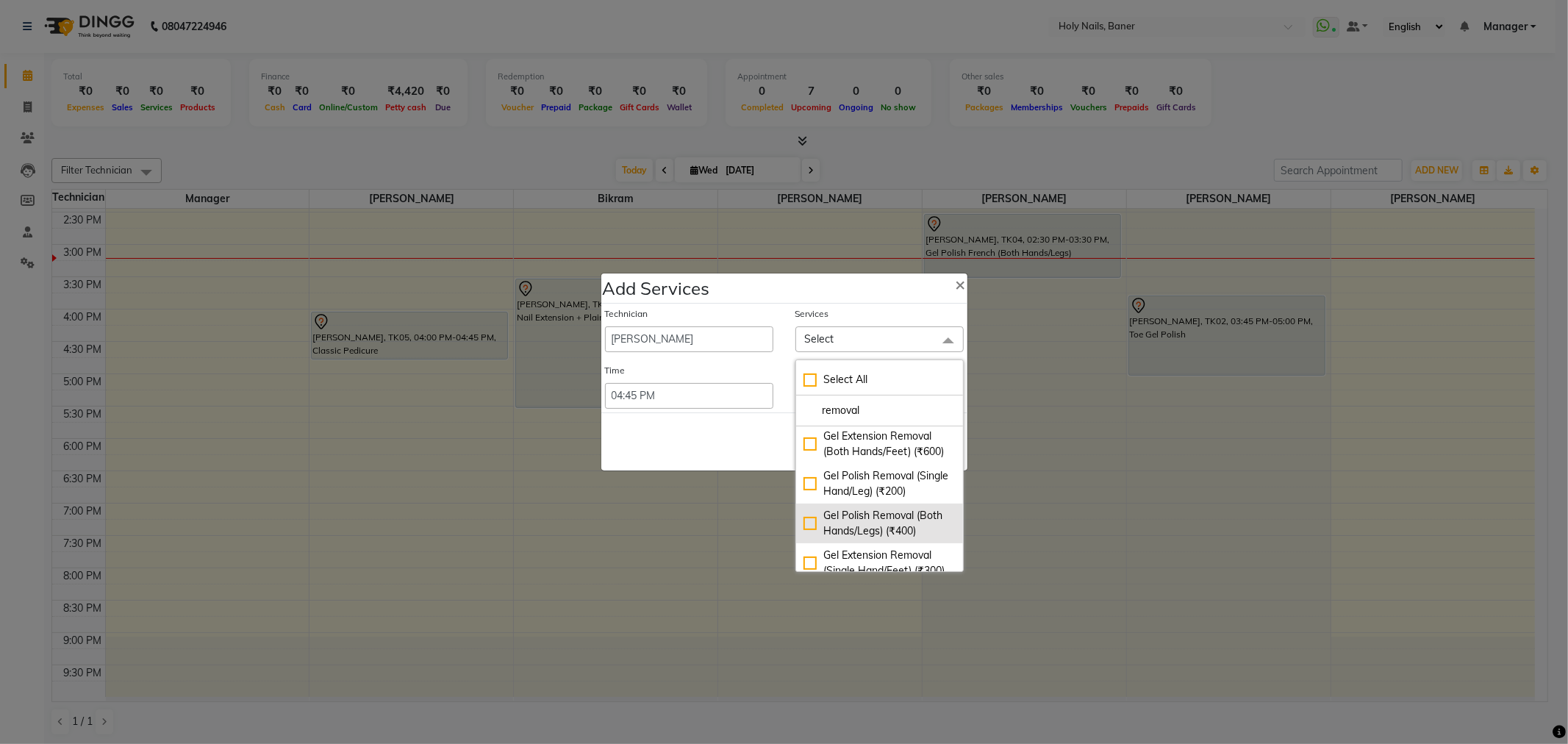
type input "removal"
click at [883, 535] on div "Gel Polish Removal (Both Hands/Legs) (₹400)" at bounding box center [879, 524] width 152 height 31
checkbox input "true"
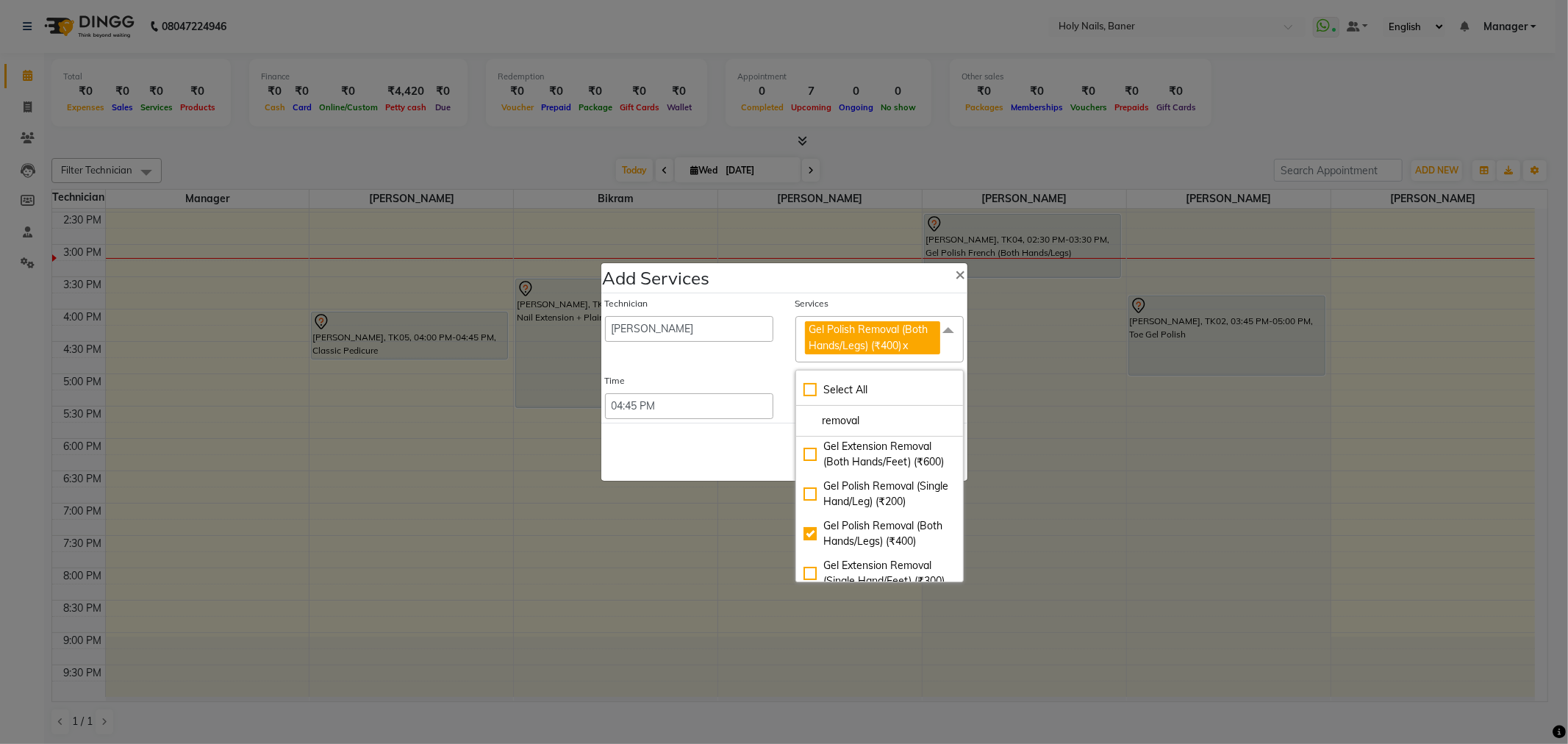
click at [737, 458] on div "Save Cancel" at bounding box center [784, 452] width 366 height 58
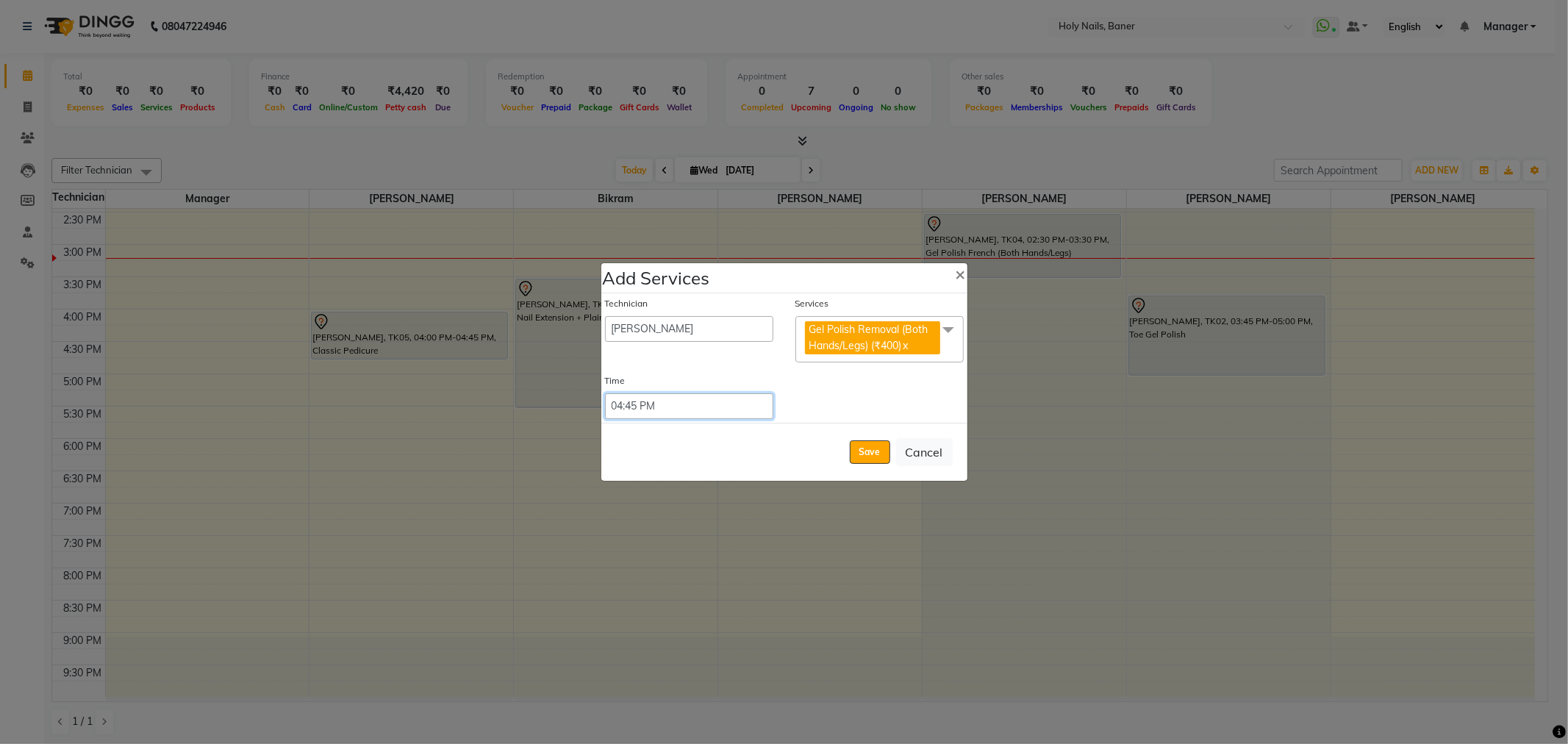
click at [671, 401] on select "Select 09:00 AM 09:15 AM 09:30 AM 09:45 AM 10:00 AM 10:15 AM 10:30 AM 10:45 AM …" at bounding box center [689, 406] width 169 height 26
select select "960"
click at [605, 393] on select "Select 09:00 AM 09:15 AM 09:30 AM 09:45 AM 10:00 AM 10:15 AM 10:30 AM 10:45 AM …" at bounding box center [689, 406] width 169 height 26
click at [868, 454] on button "Save" at bounding box center [869, 452] width 40 height 24
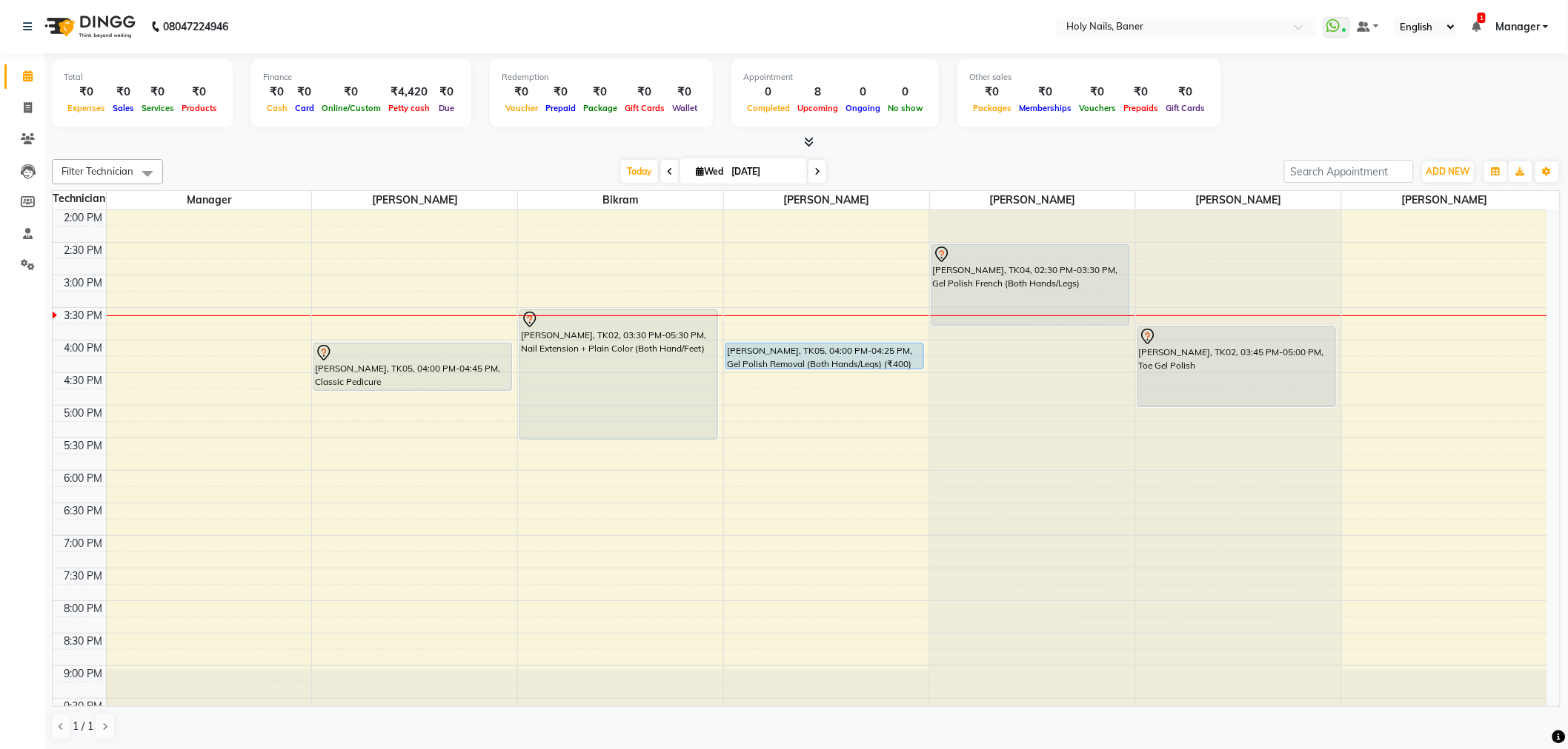
click at [1020, 316] on div "[PERSON_NAME], TK04, 02:30 PM-03:30 PM, Gel Polish French (Both Hands/Legs) [PE…" at bounding box center [1032, 274] width 206 height 911
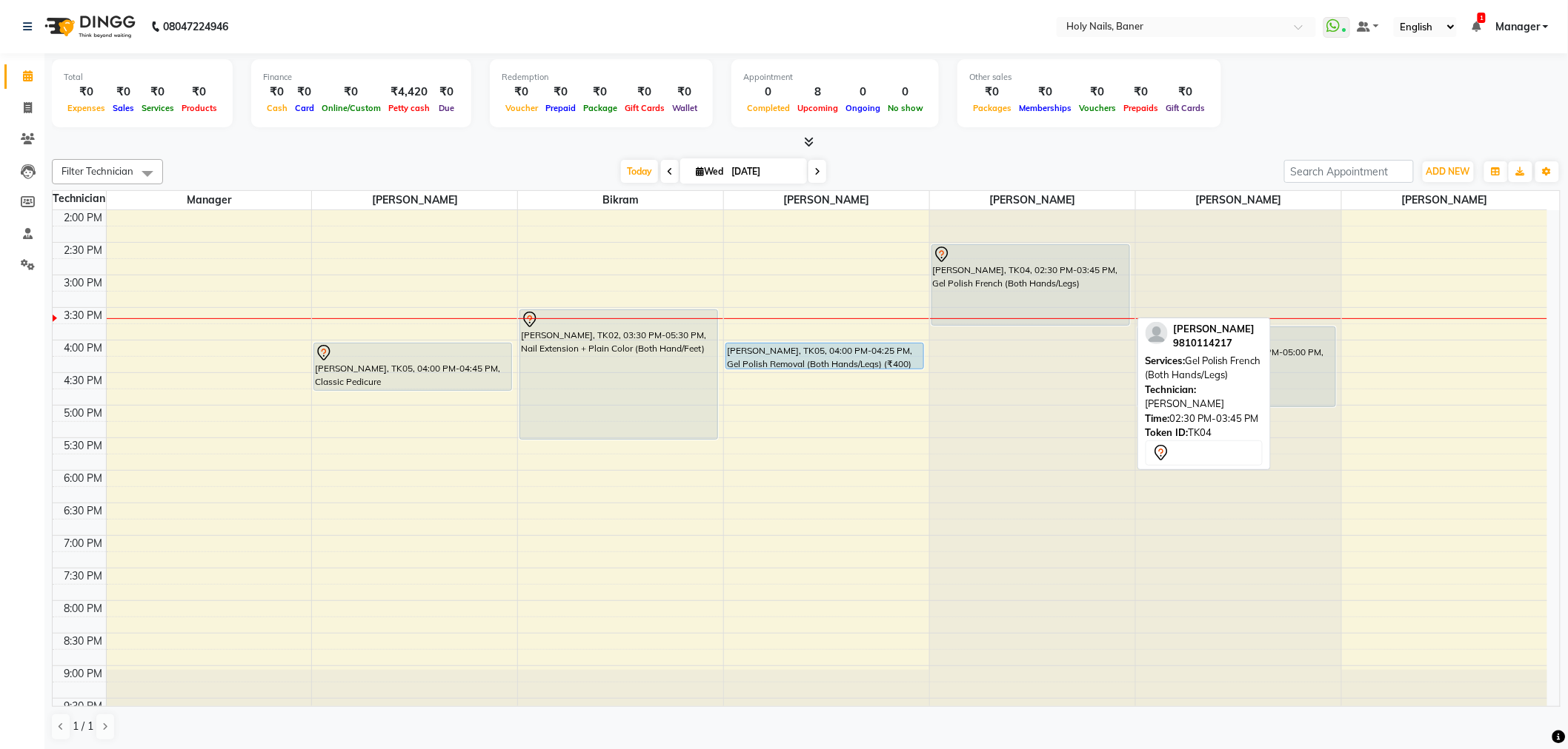
click at [1068, 303] on div "[PERSON_NAME], TK04, 02:30 PM-03:45 PM, Gel Polish French (Both Hands/Legs)" at bounding box center [1031, 286] width 197 height 80
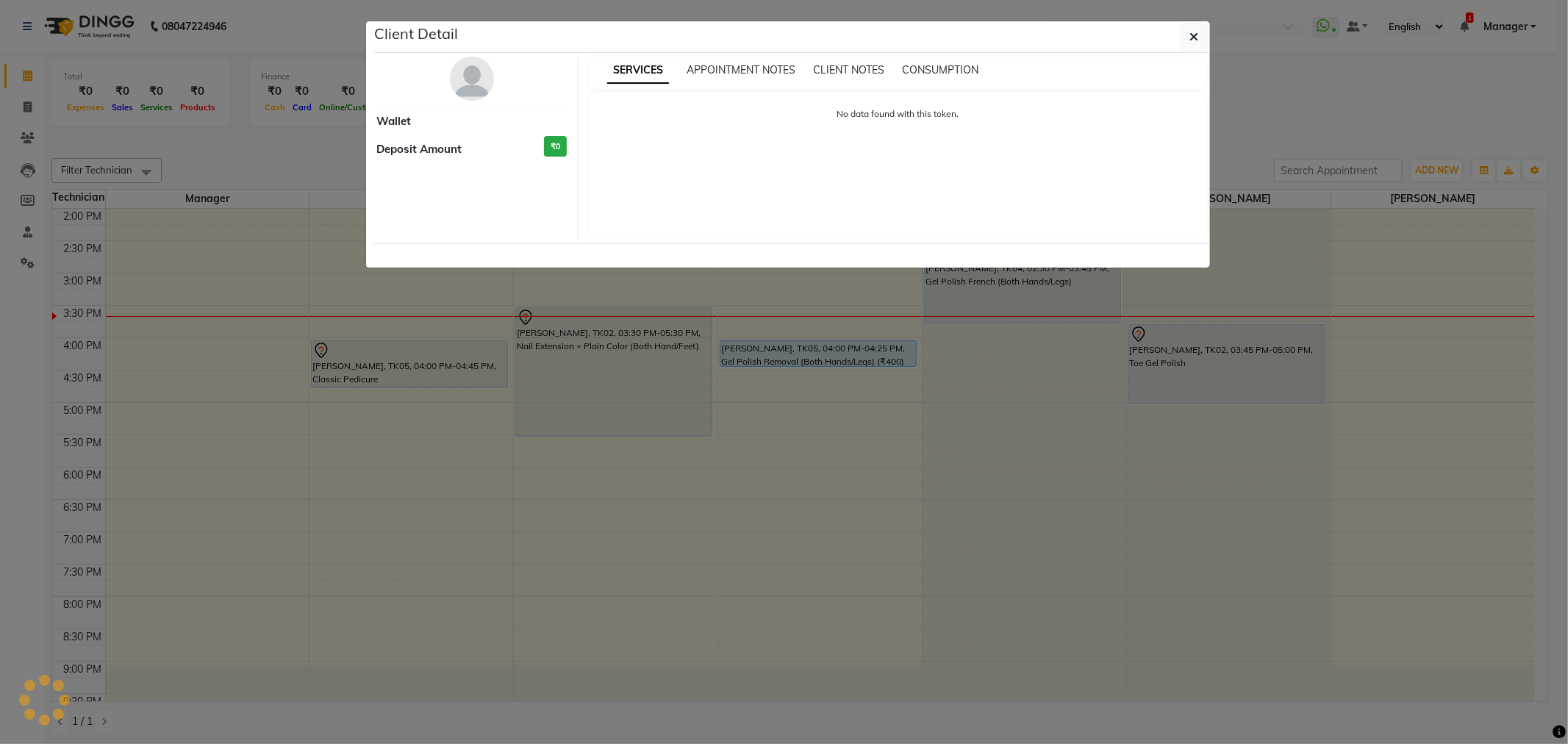
select select "7"
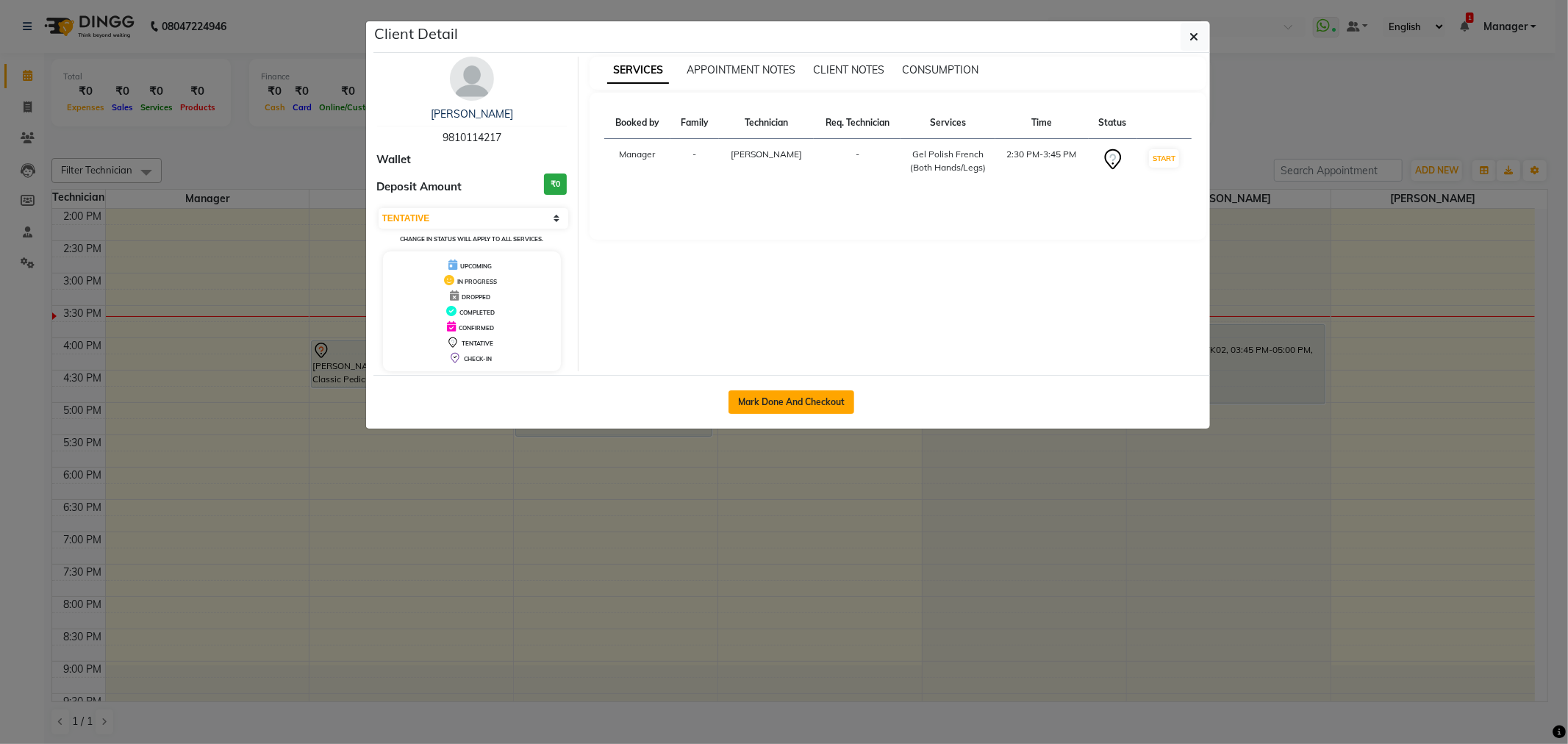
click at [782, 402] on button "Mark Done And Checkout" at bounding box center [791, 402] width 126 height 24
select select "5445"
select select "service"
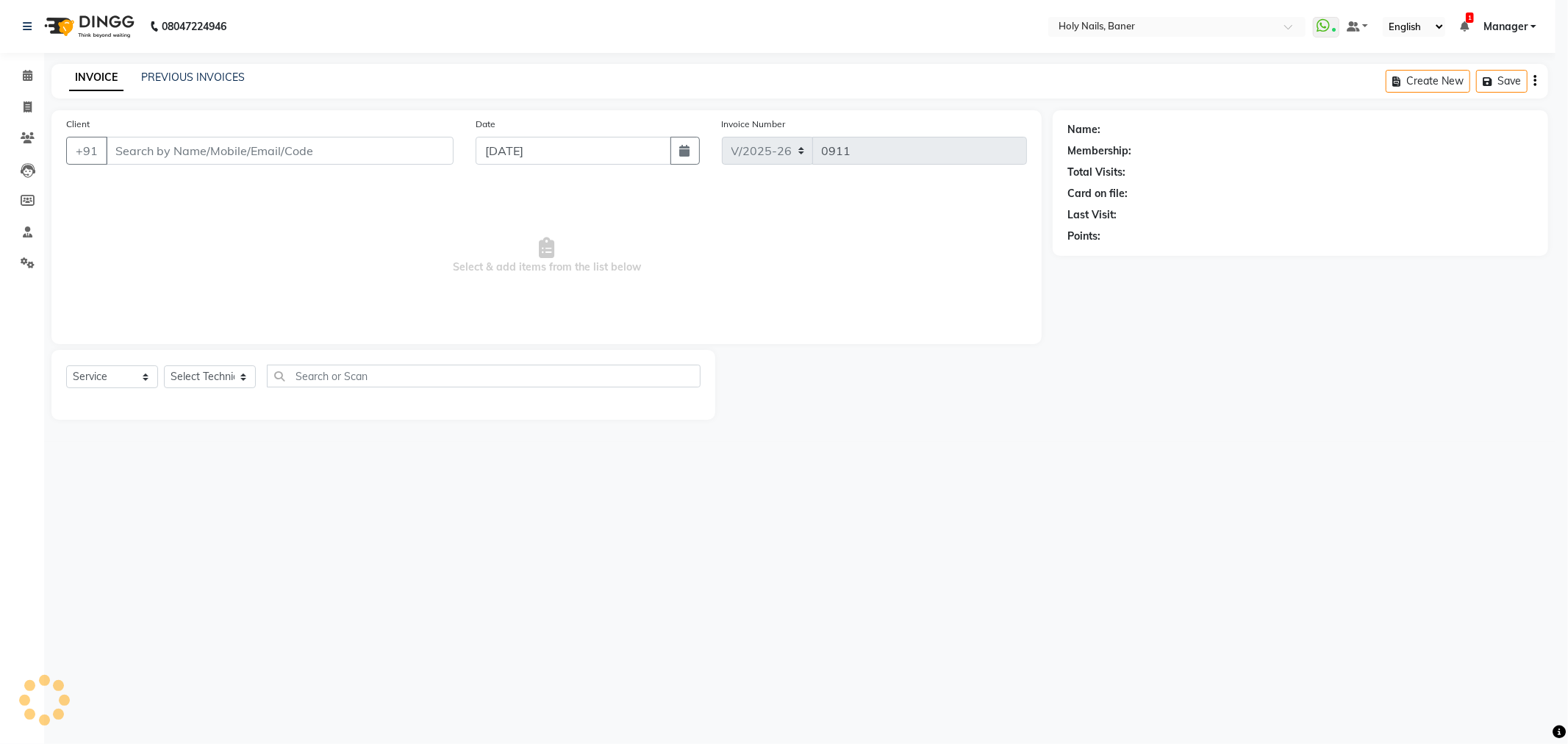
select select "3"
type input "98******17"
select select "66405"
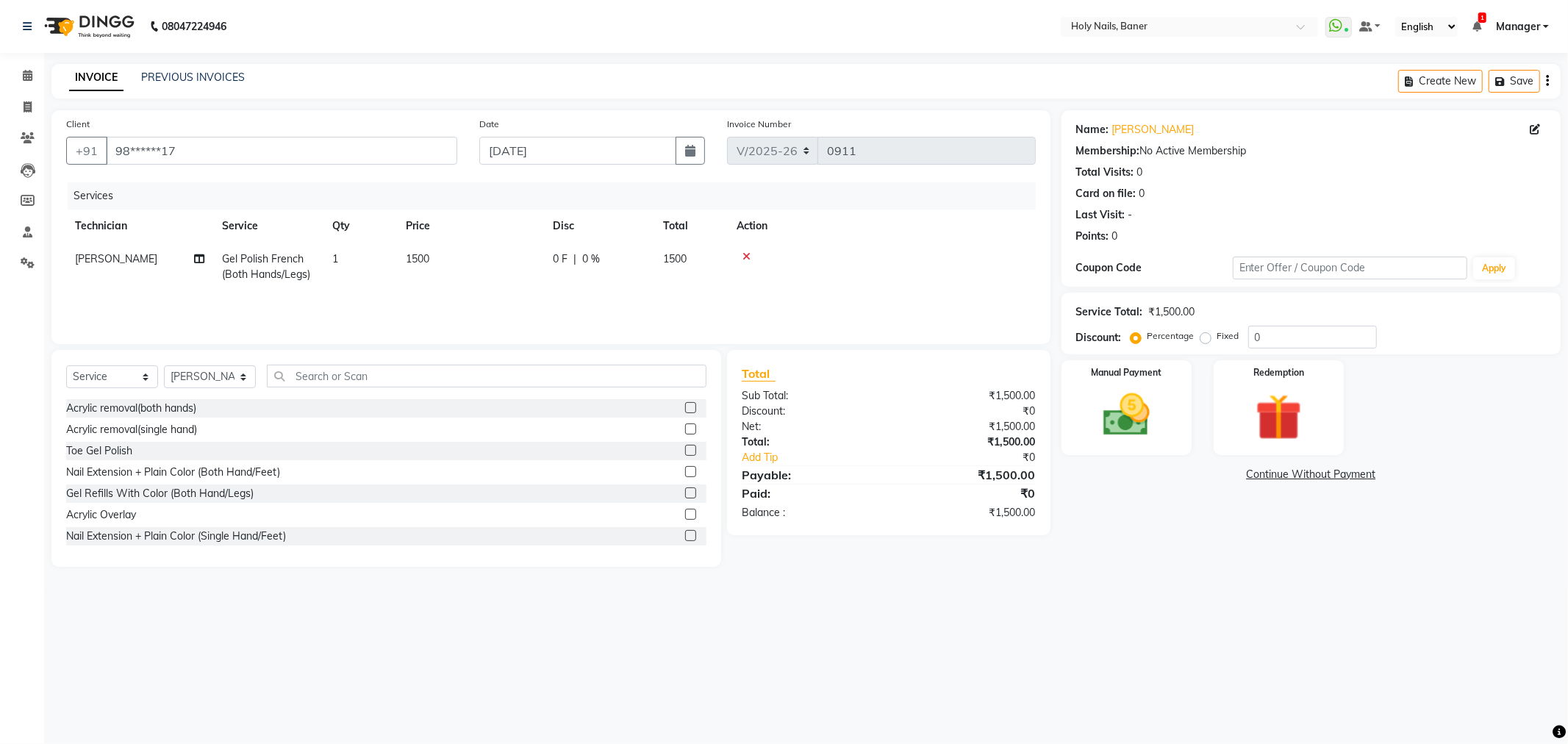
click at [745, 259] on icon at bounding box center [746, 256] width 8 height 10
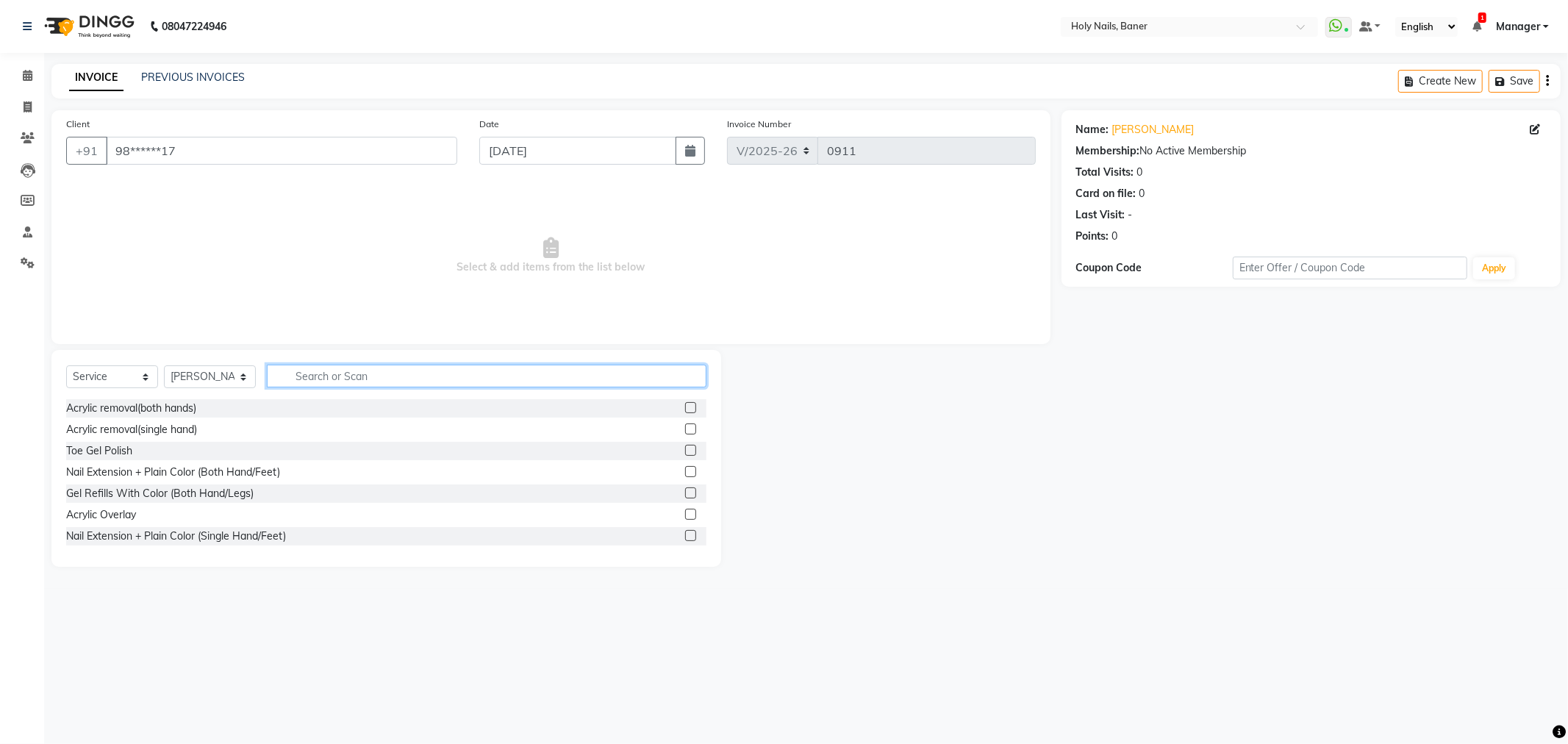
click at [542, 373] on input "text" at bounding box center [486, 376] width 439 height 23
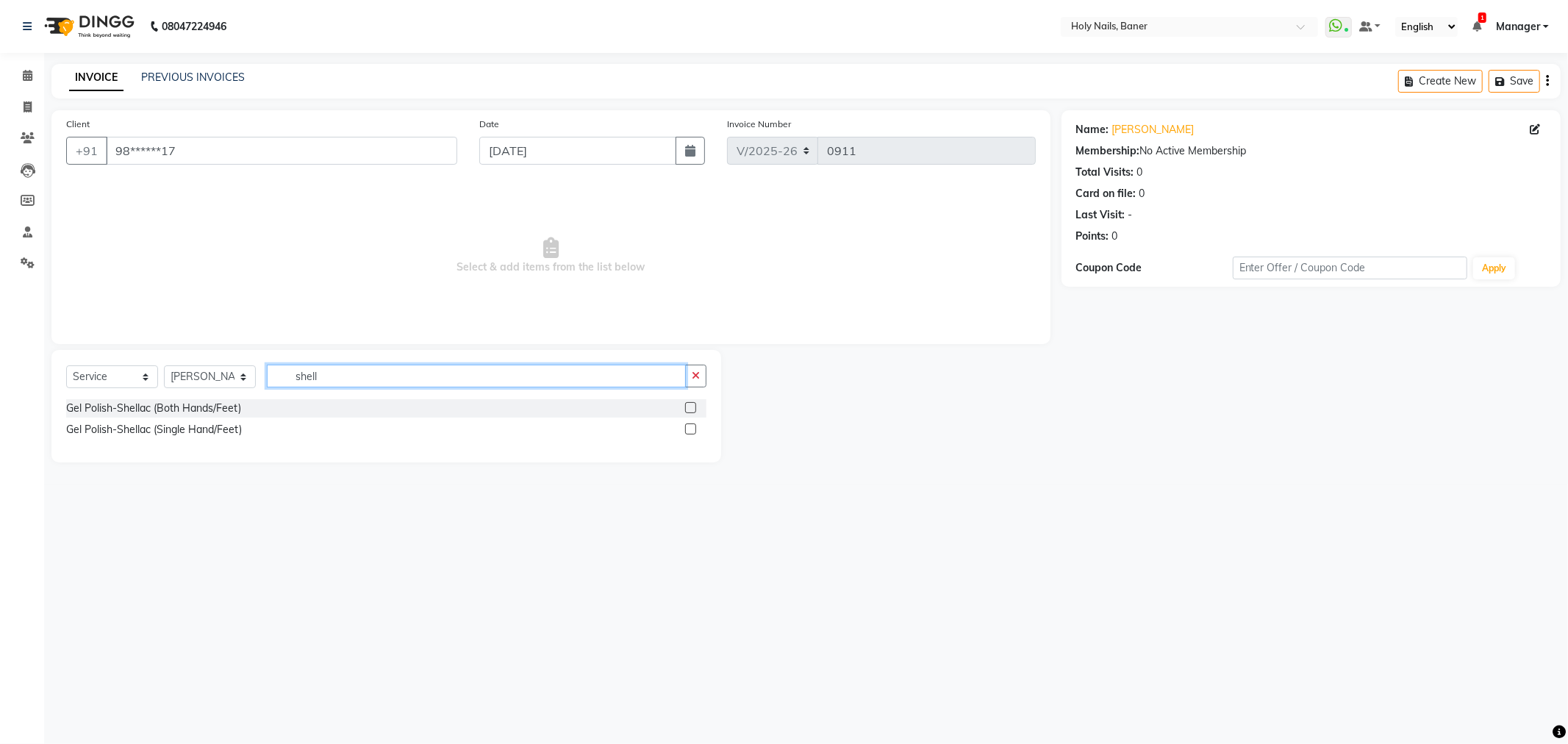
type input "shell"
click at [688, 407] on label at bounding box center [691, 407] width 11 height 11
click at [688, 407] on input "checkbox" at bounding box center [690, 408] width 10 height 10
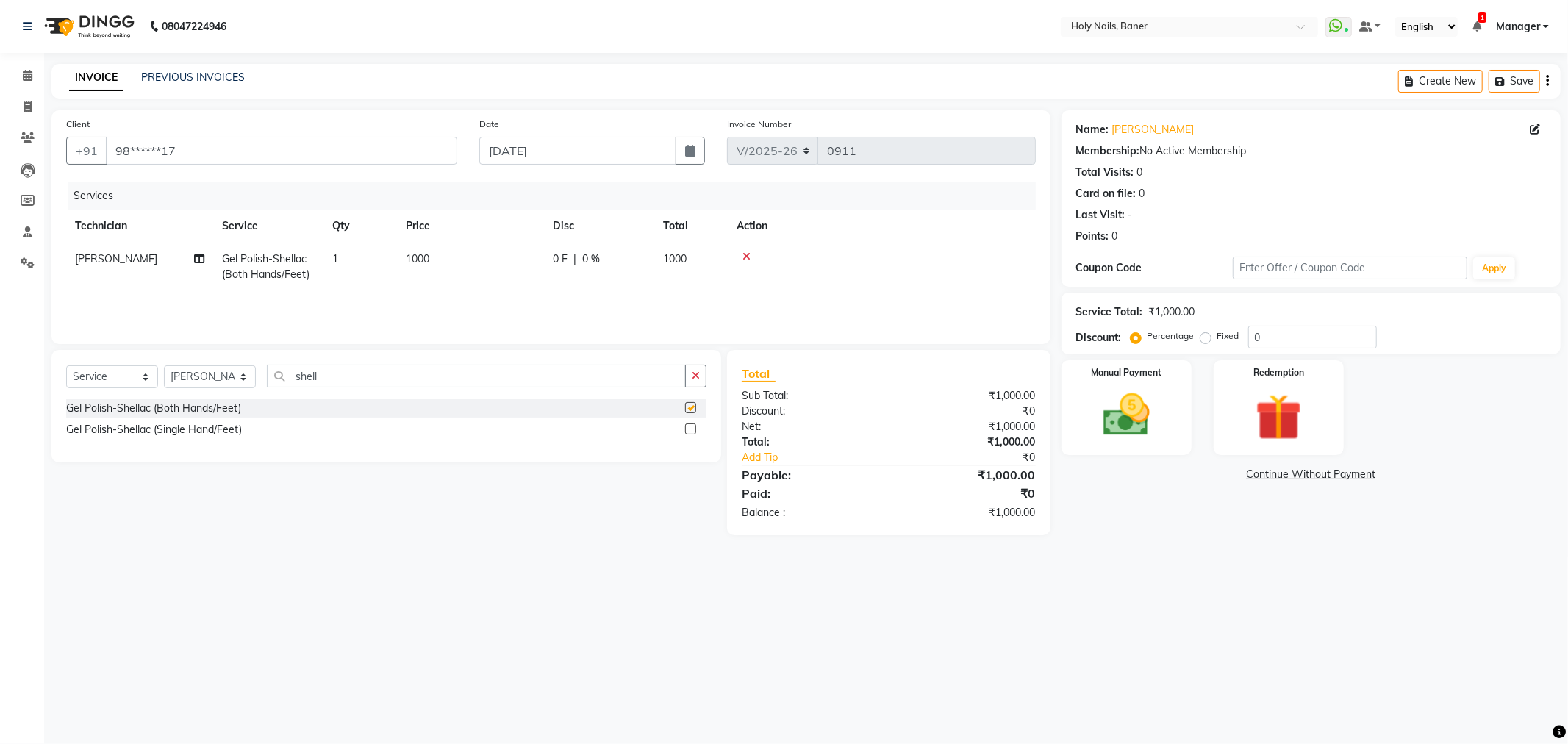
checkbox input "false"
click at [1106, 396] on img at bounding box center [1126, 415] width 79 height 56
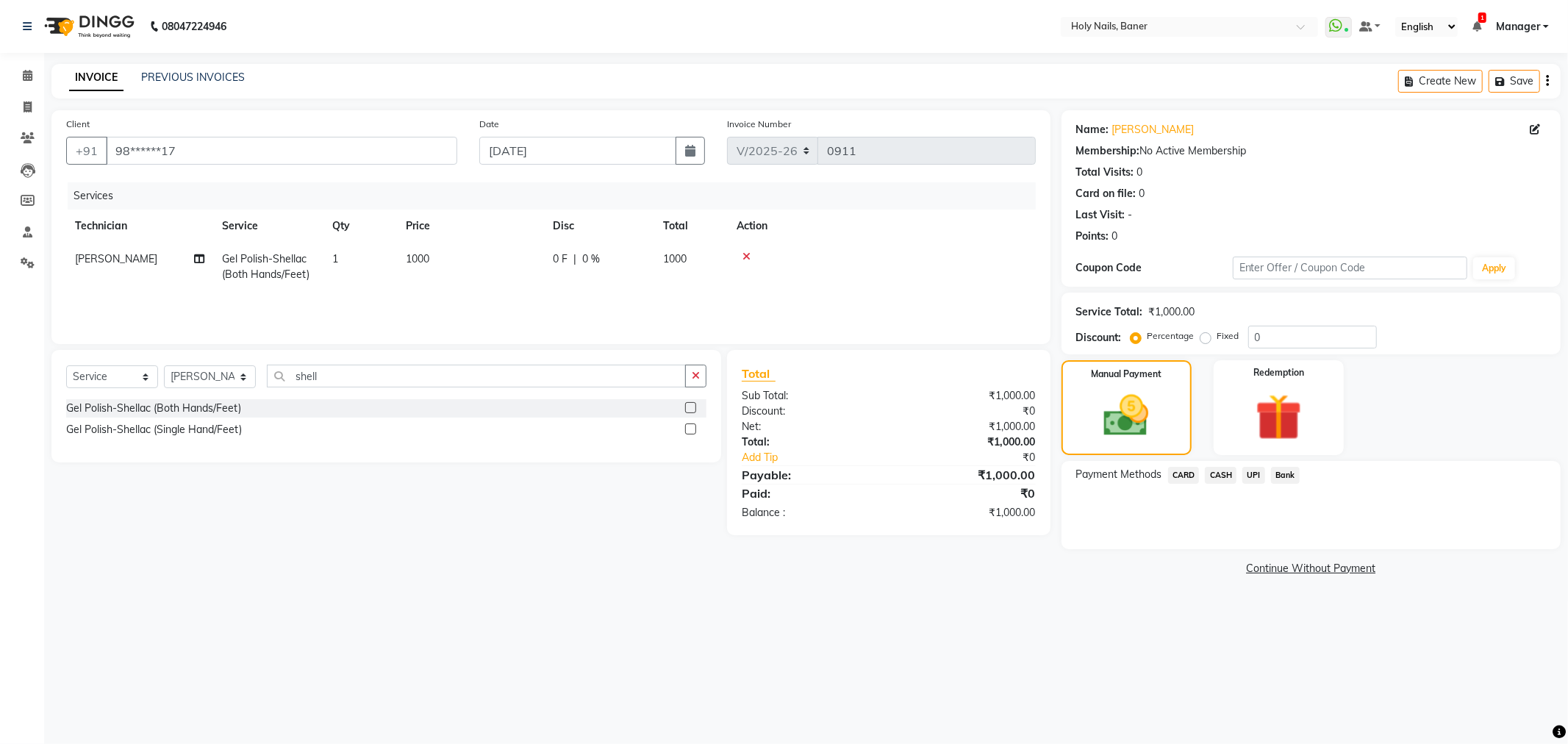
click at [1213, 475] on span "CASH" at bounding box center [1221, 475] width 32 height 17
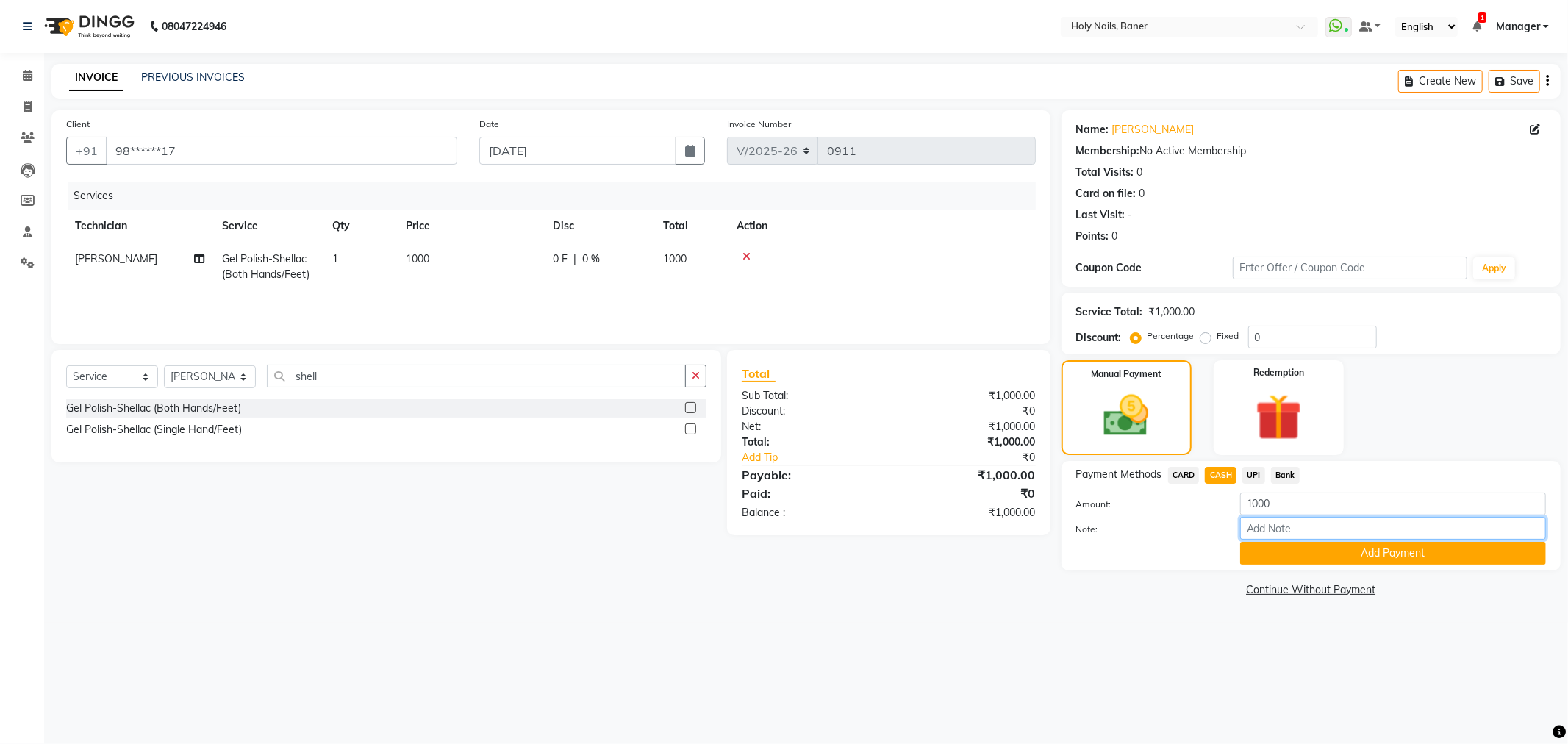
click at [1258, 522] on input "Note:" at bounding box center [1392, 528] width 306 height 23
type input "monsoon offer rs 300 off"
click at [1312, 550] on button "Add Payment" at bounding box center [1392, 553] width 306 height 23
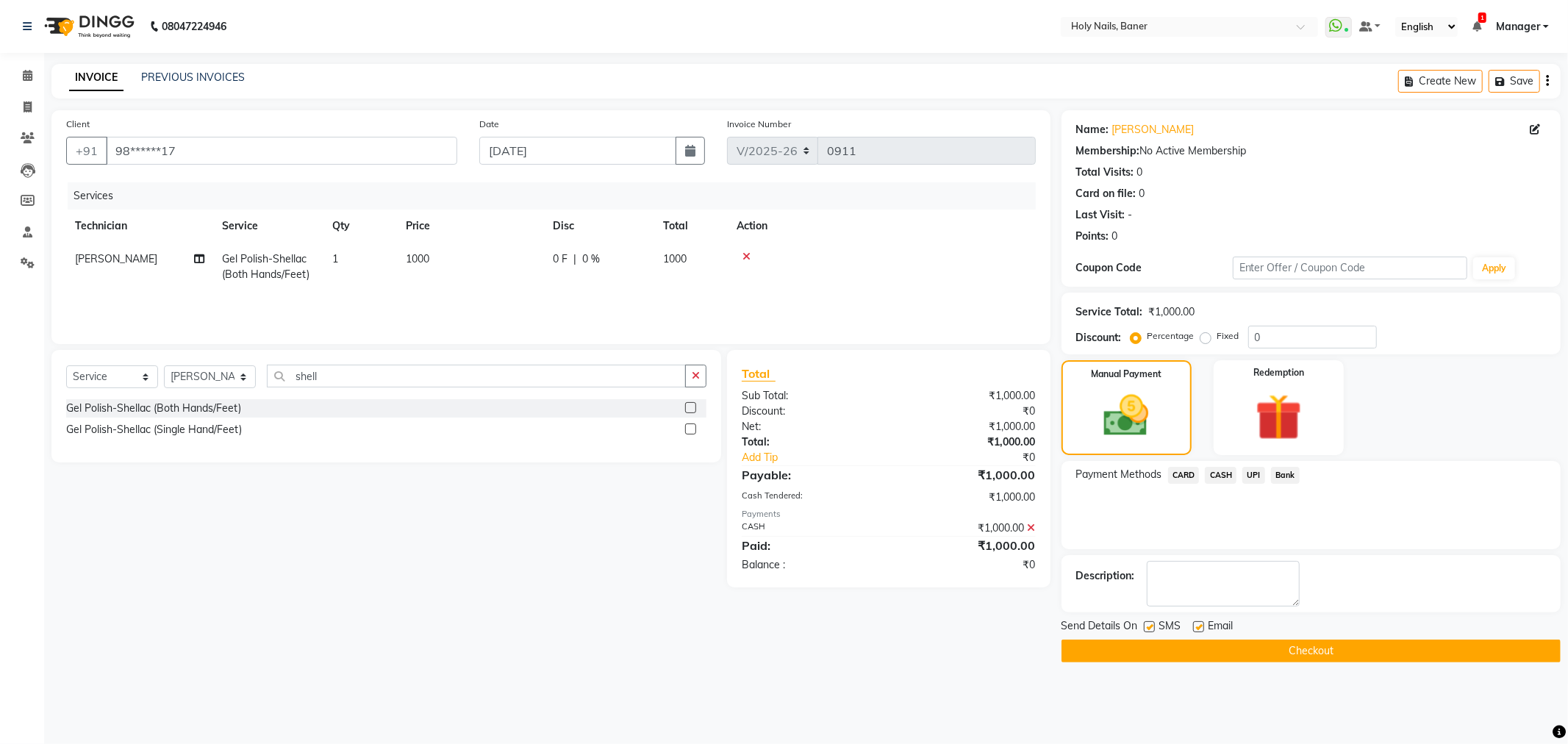
click at [1311, 644] on button "Checkout" at bounding box center [1311, 651] width 499 height 23
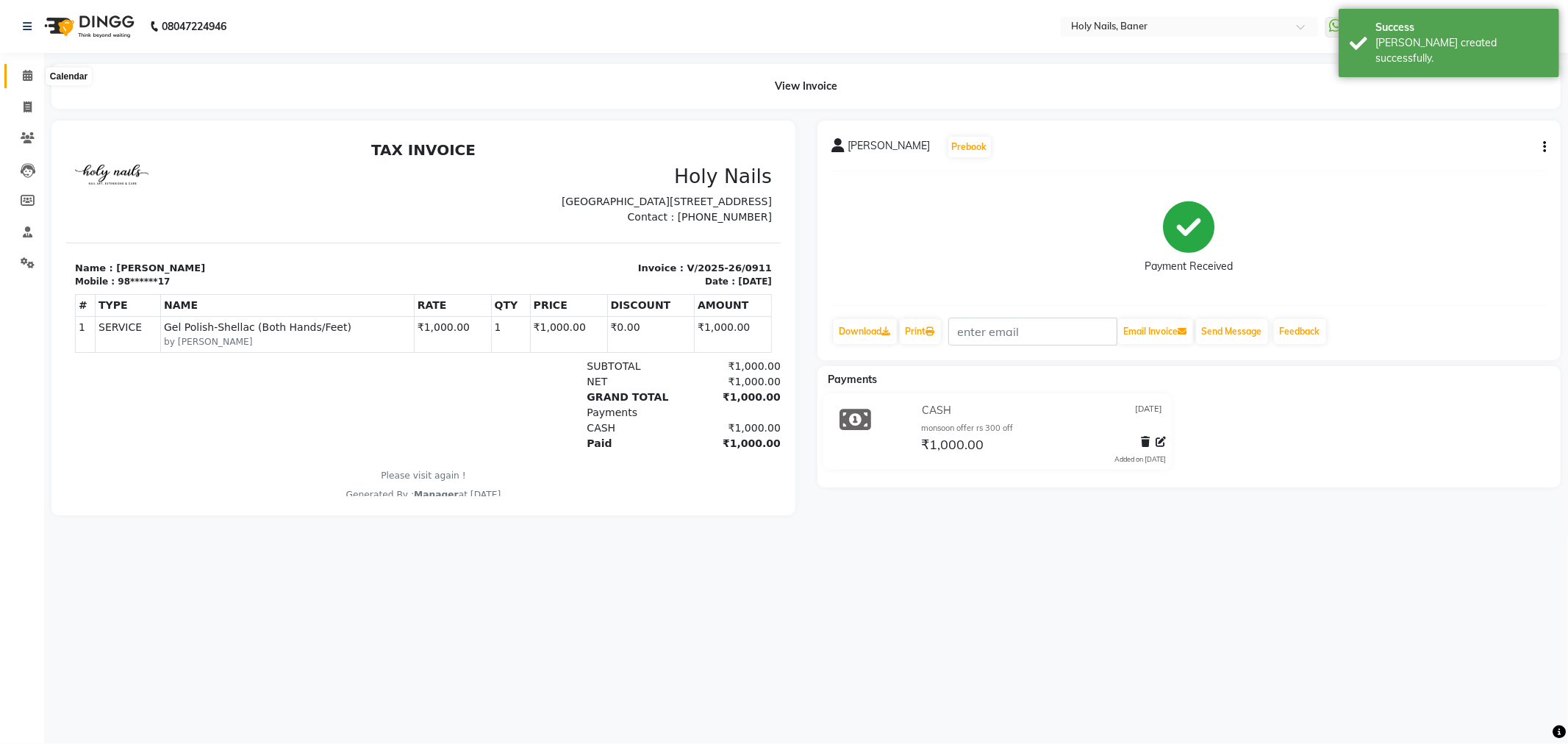
click at [25, 78] on icon at bounding box center [27, 75] width 10 height 11
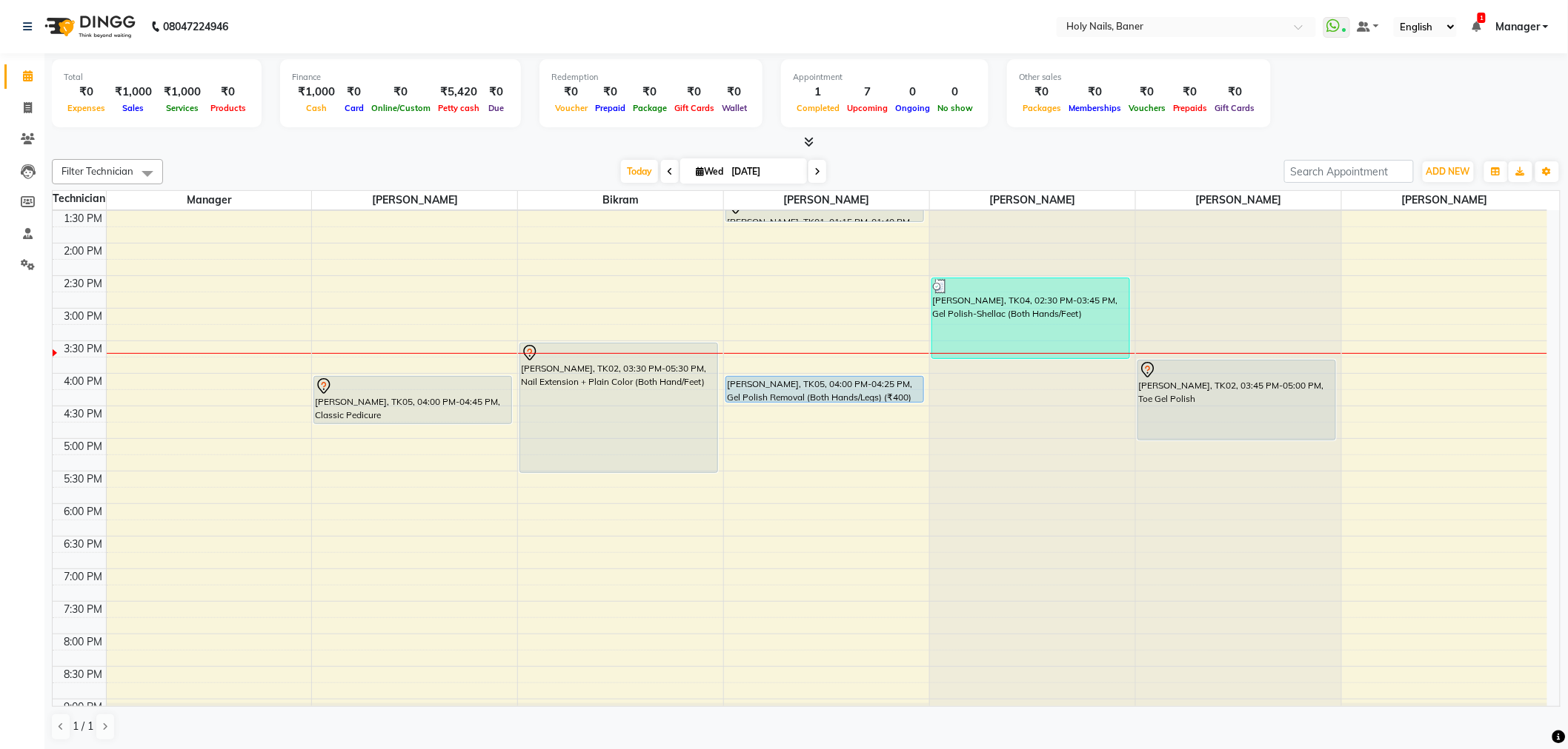
scroll to position [329, 0]
